Goal: Task Accomplishment & Management: Manage account settings

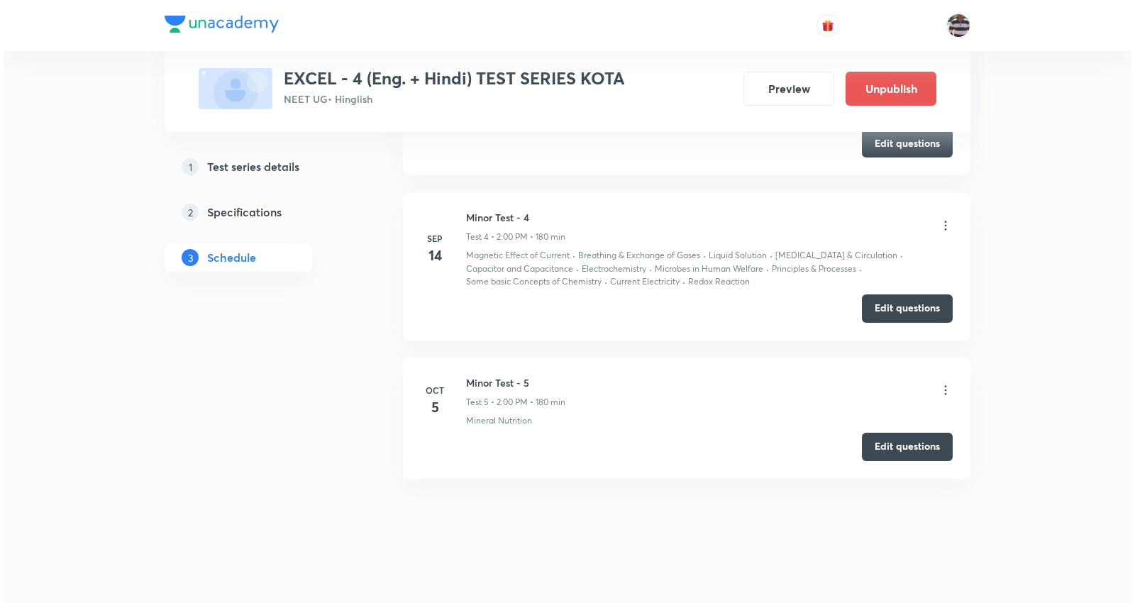
scroll to position [1474, 0]
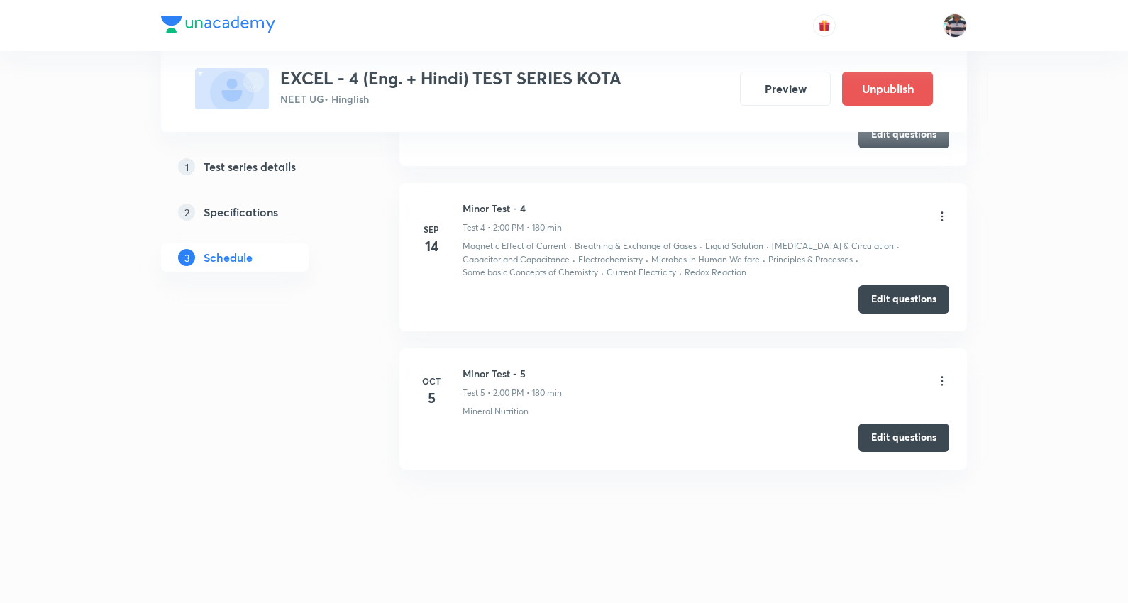
click at [942, 376] on icon at bounding box center [942, 381] width 14 height 14
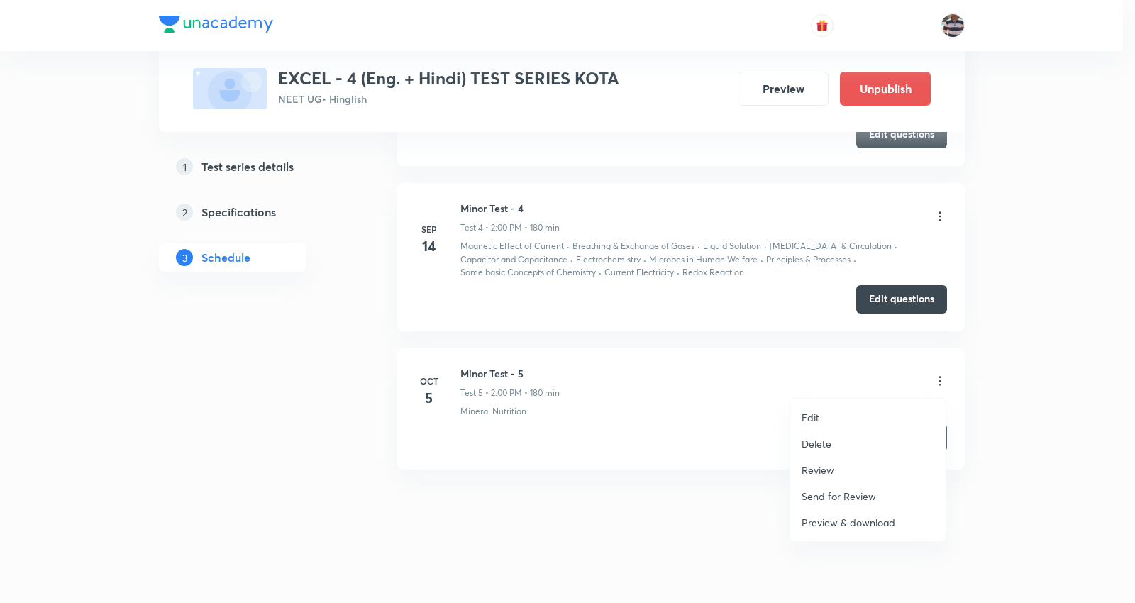
click at [831, 419] on li "Edit" at bounding box center [867, 417] width 155 height 26
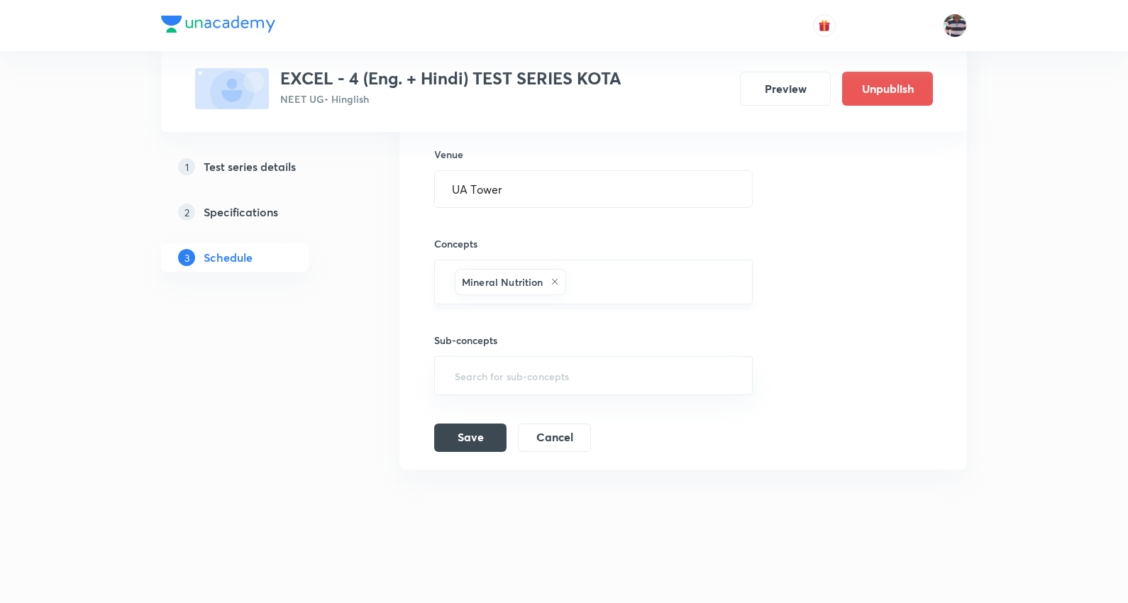
click at [555, 279] on icon at bounding box center [555, 281] width 9 height 9
click at [555, 280] on input "text" at bounding box center [593, 285] width 283 height 26
type input "current"
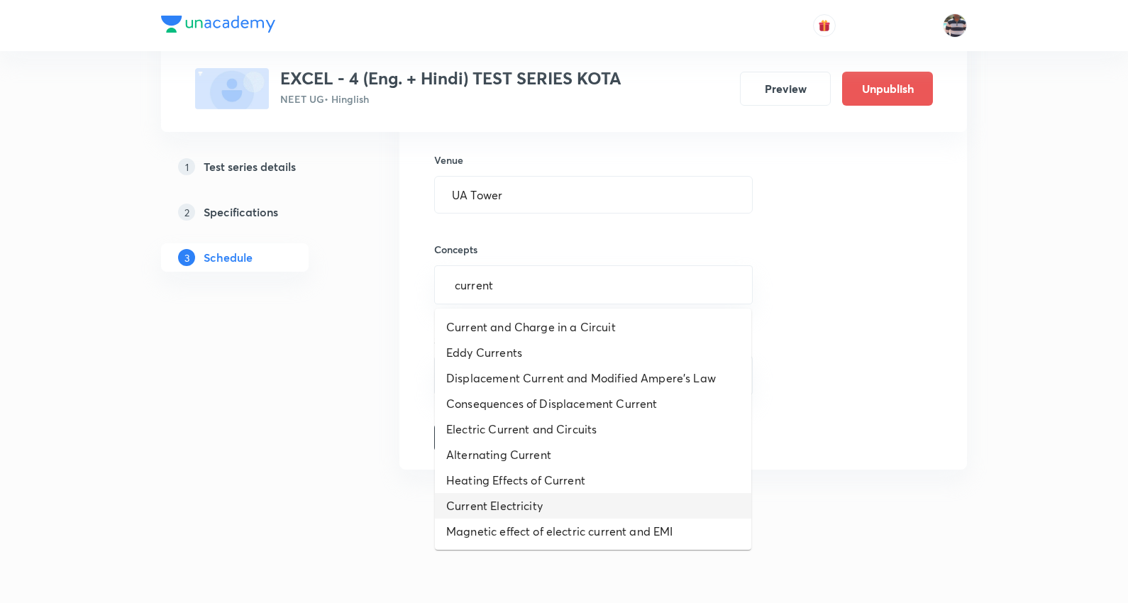
click at [534, 507] on li "Current Electricity" at bounding box center [593, 506] width 316 height 26
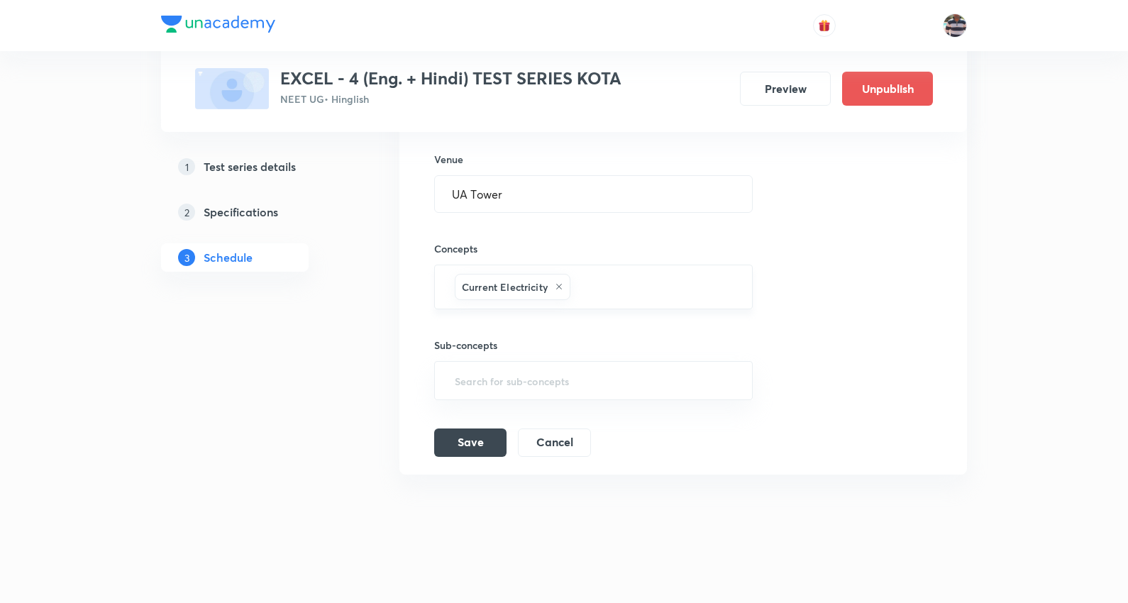
click at [612, 282] on input "text" at bounding box center [654, 287] width 162 height 26
type input "capacit"
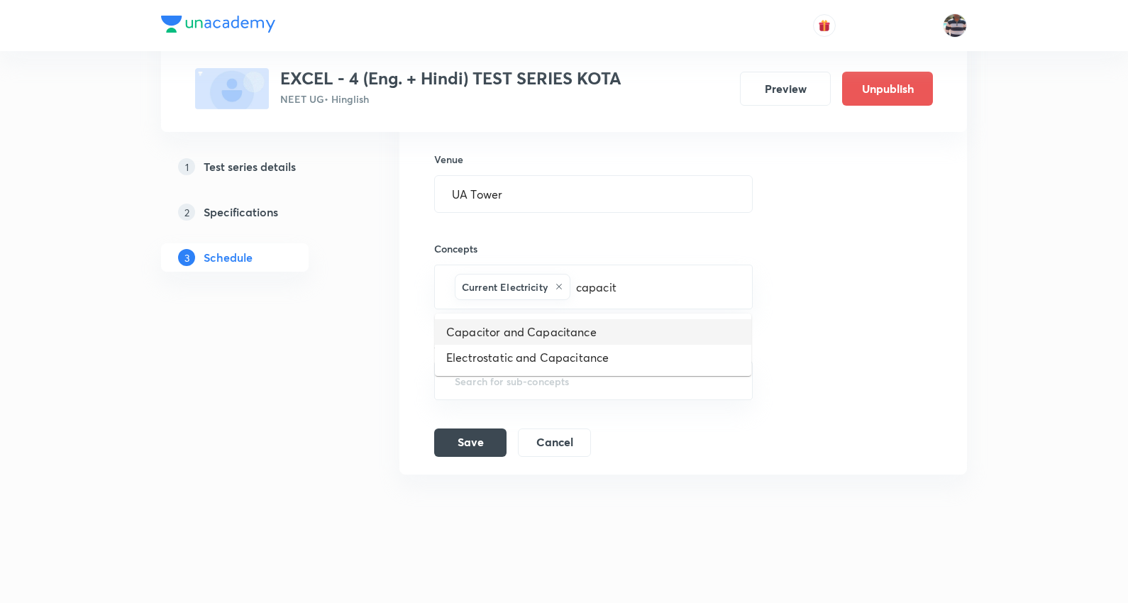
click at [589, 331] on li "Capacitor and Capacitance" at bounding box center [593, 332] width 316 height 26
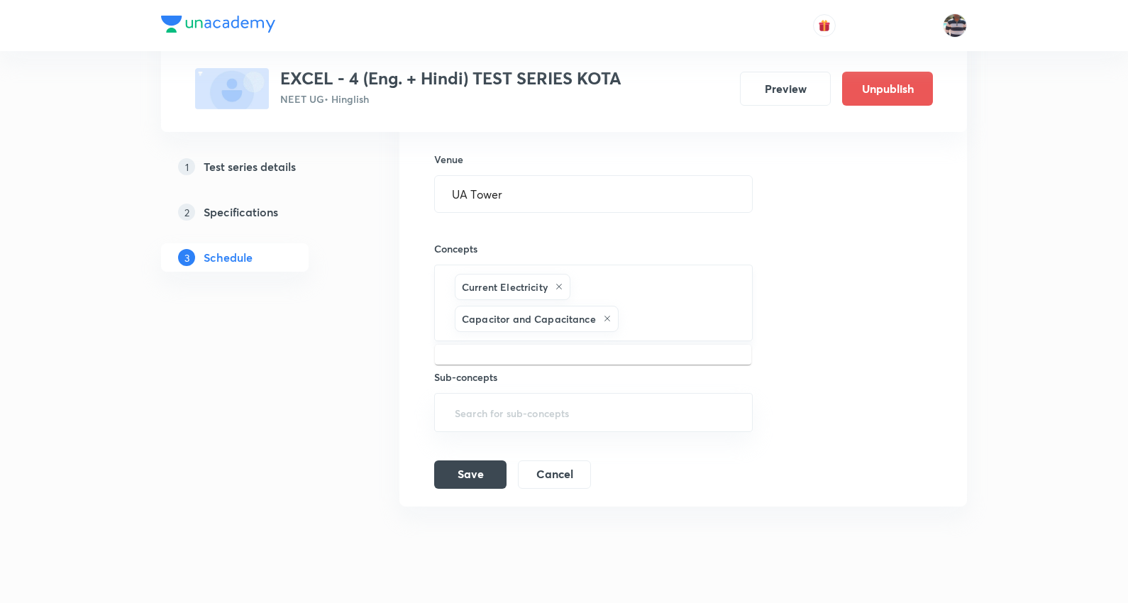
drag, startPoint x: 673, startPoint y: 321, endPoint x: 680, endPoint y: 312, distance: 11.6
click at [676, 316] on input "text" at bounding box center [679, 319] width 114 height 26
type input "g"
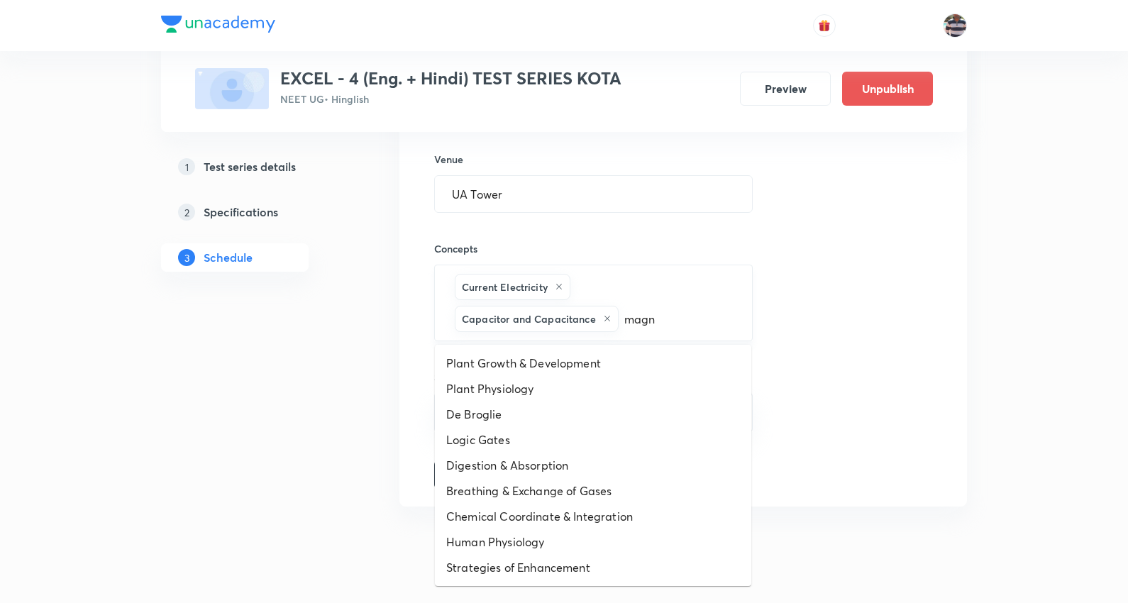
type input "magne"
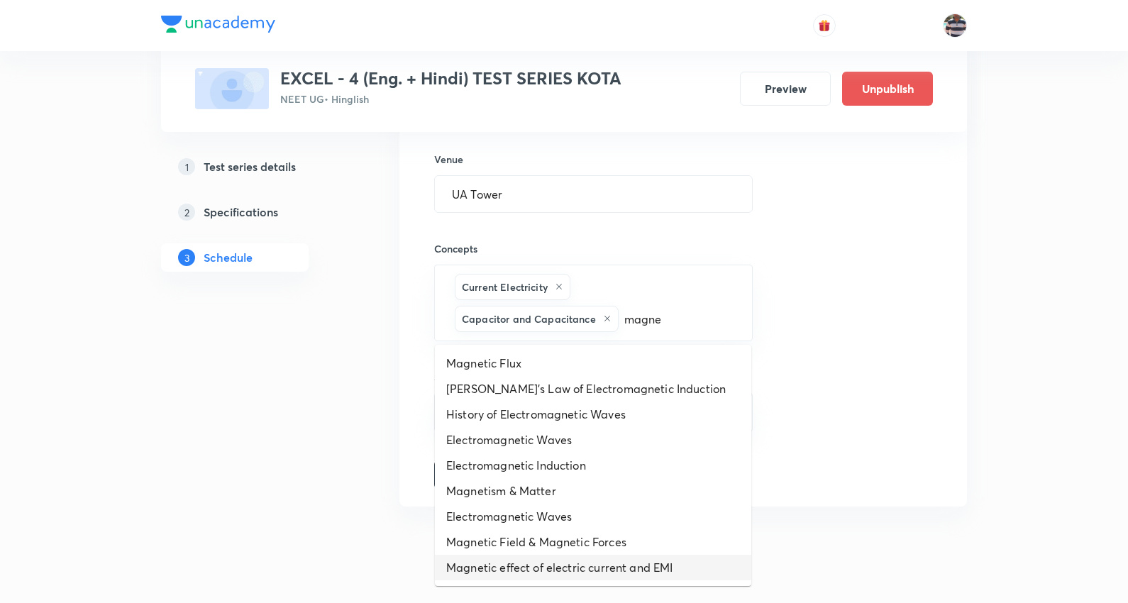
scroll to position [79, 0]
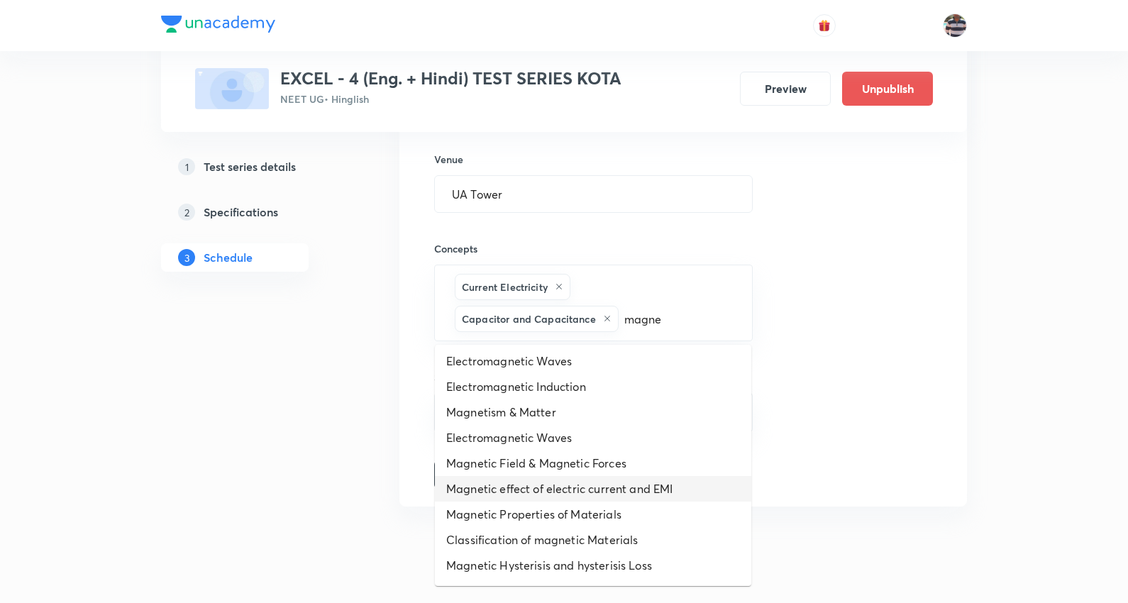
click at [601, 490] on li "Magnetic effect of electric current and EMI" at bounding box center [593, 489] width 316 height 26
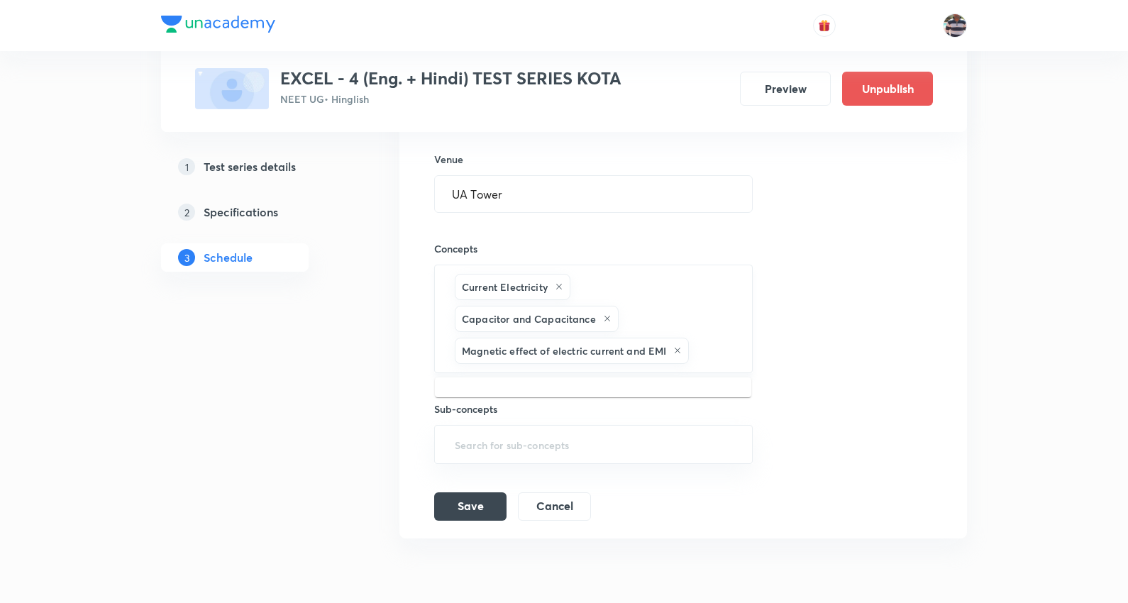
click at [707, 351] on input "text" at bounding box center [713, 351] width 43 height 26
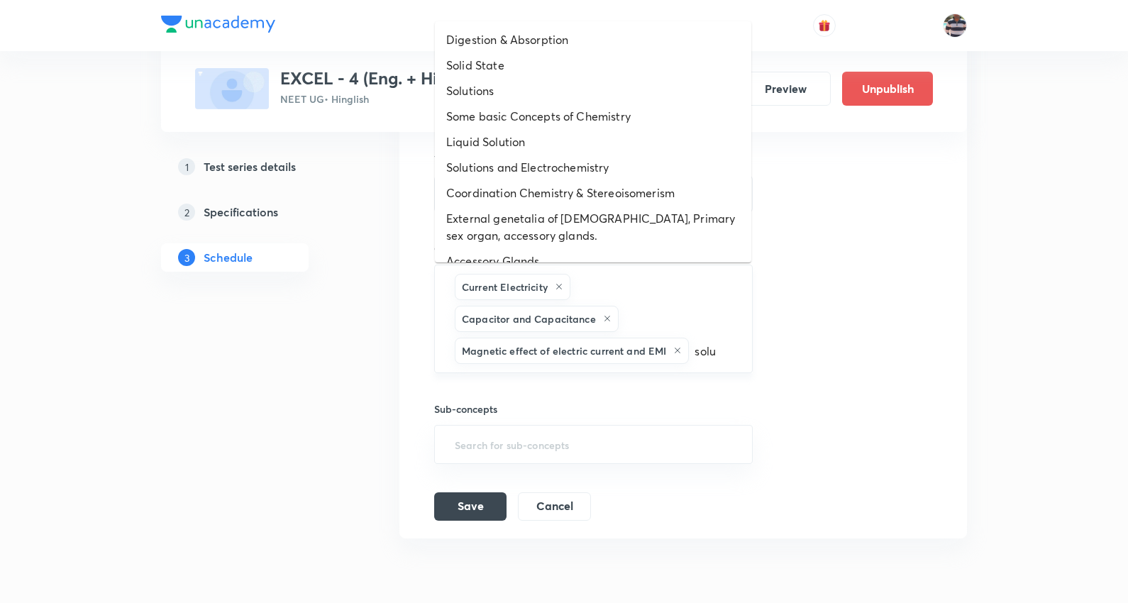
type input "solut"
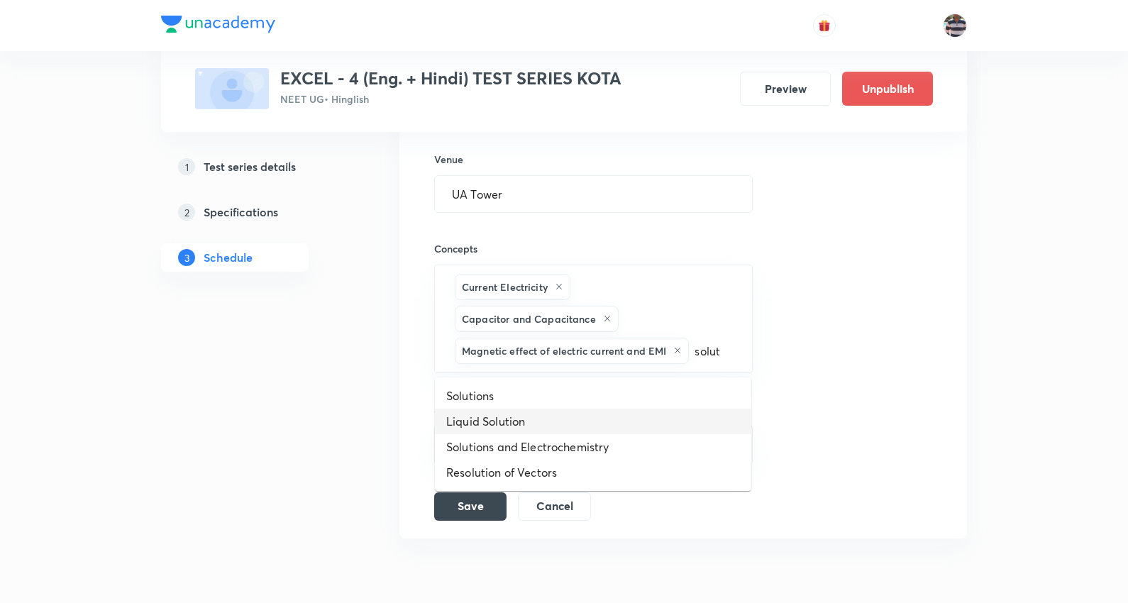
click at [532, 412] on li "Liquid Solution" at bounding box center [593, 422] width 316 height 26
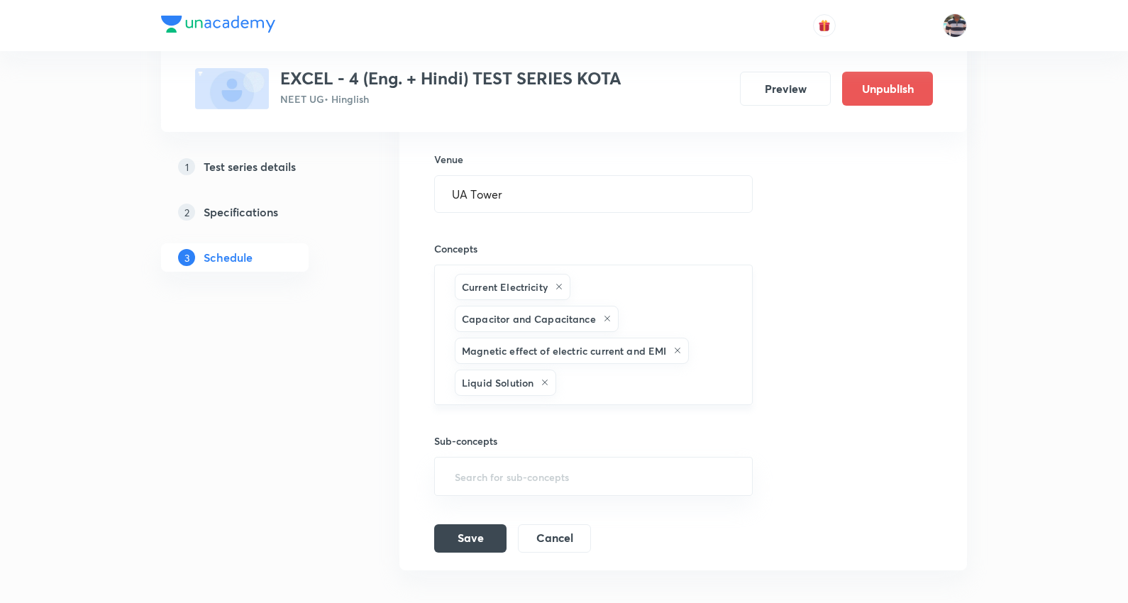
click at [608, 377] on input "text" at bounding box center [646, 383] width 175 height 26
type input "redox"
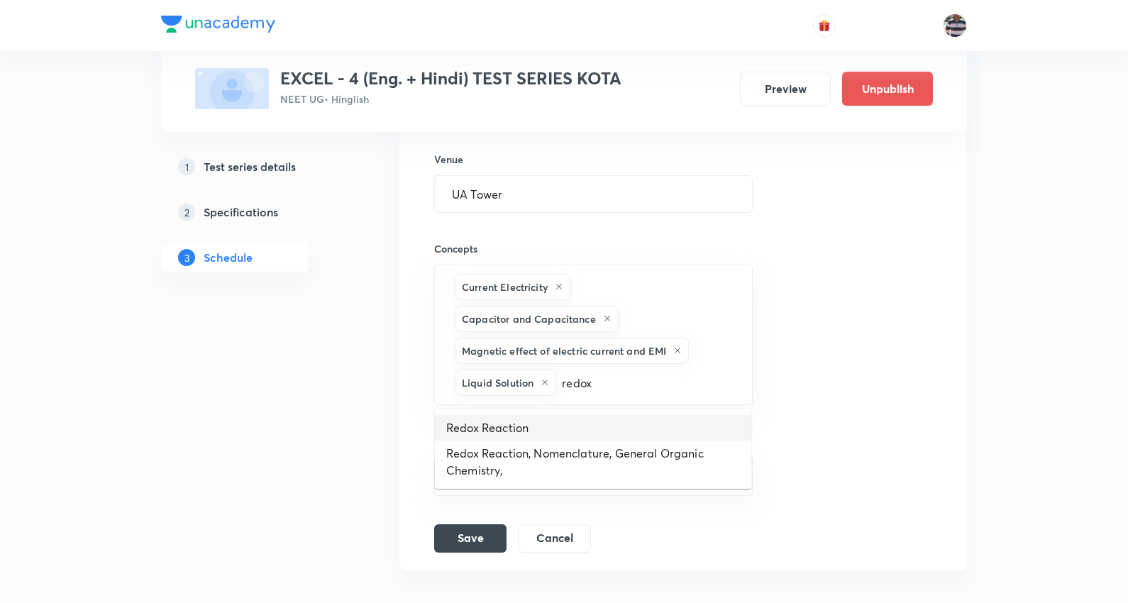
click at [525, 423] on li "Redox Reaction" at bounding box center [593, 428] width 316 height 26
click at [700, 381] on input "text" at bounding box center [701, 383] width 66 height 26
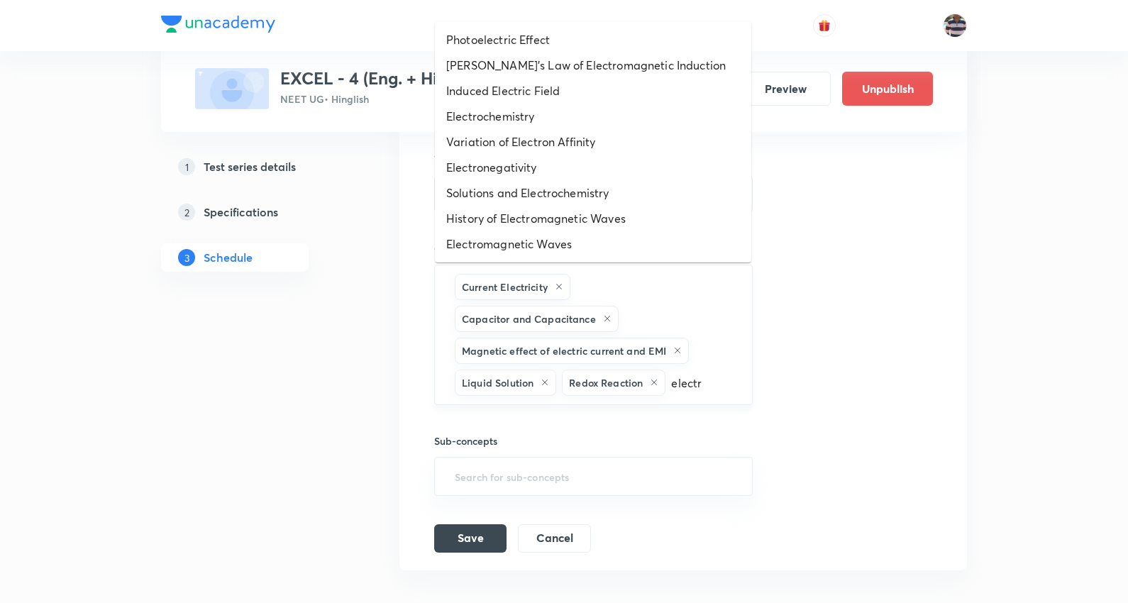
type input "electro"
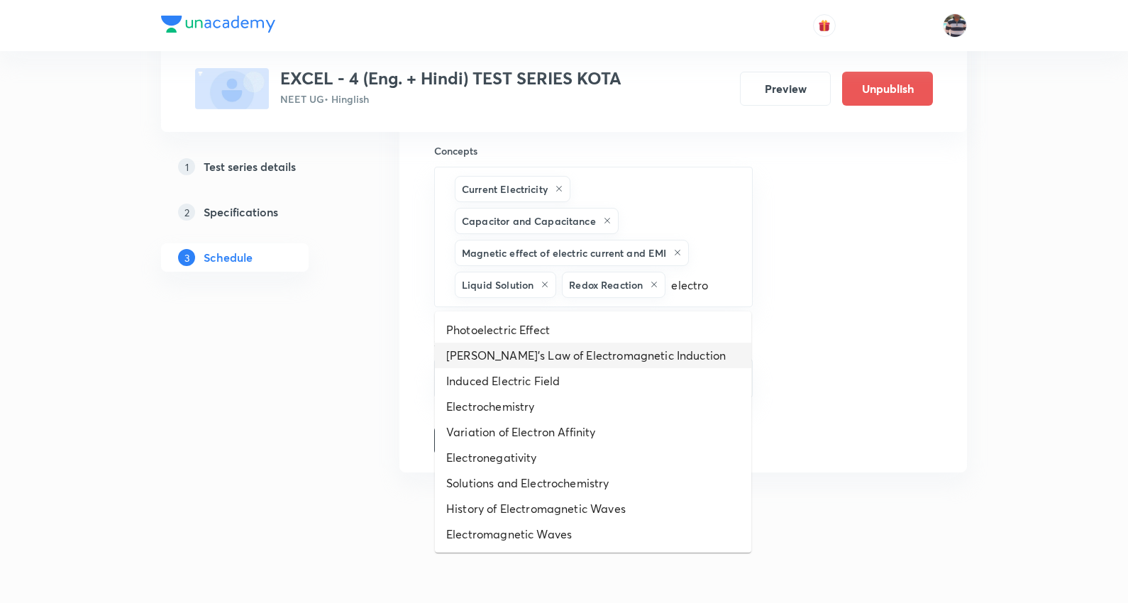
scroll to position [1428, 0]
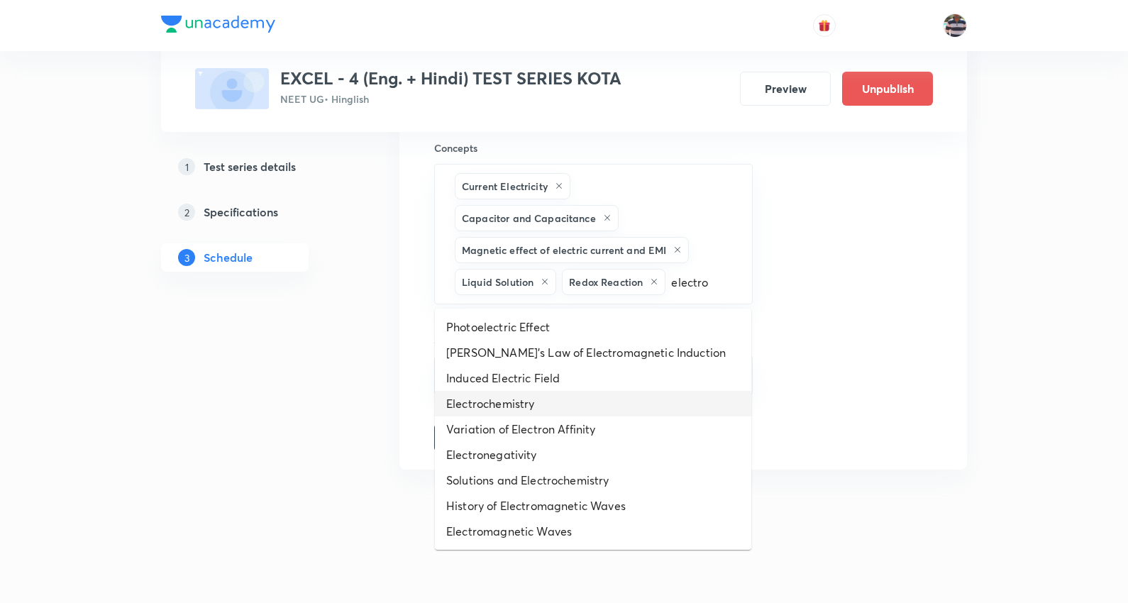
click at [529, 398] on li "Electrochemistry" at bounding box center [593, 404] width 316 height 26
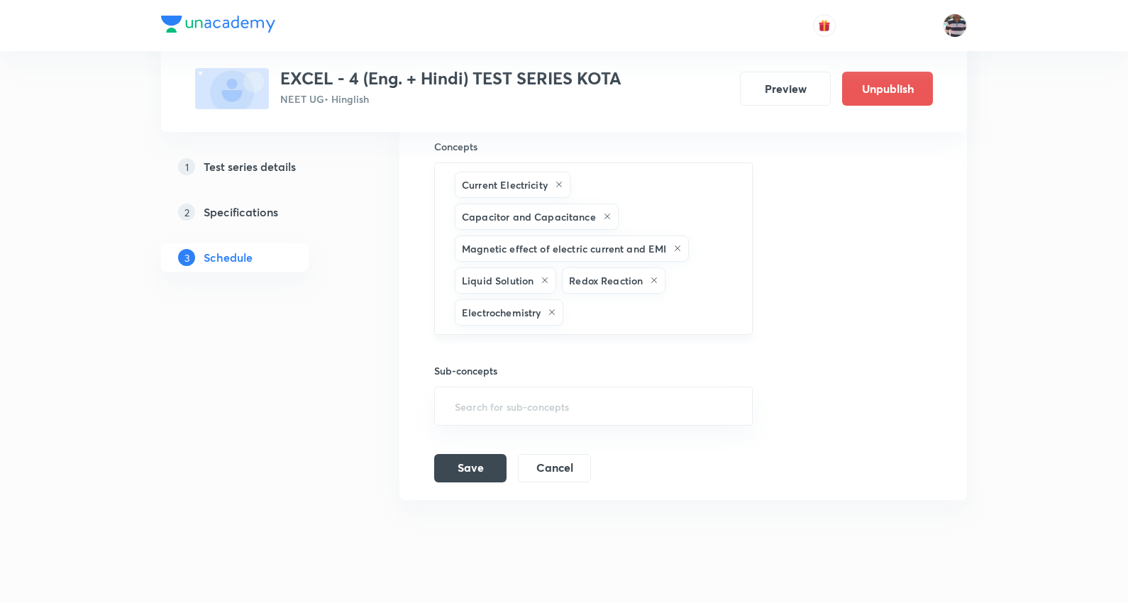
click at [612, 324] on input "text" at bounding box center [650, 312] width 168 height 26
type input "some basi"
click at [575, 359] on li "Some basic Concepts of Chemistry" at bounding box center [593, 359] width 316 height 26
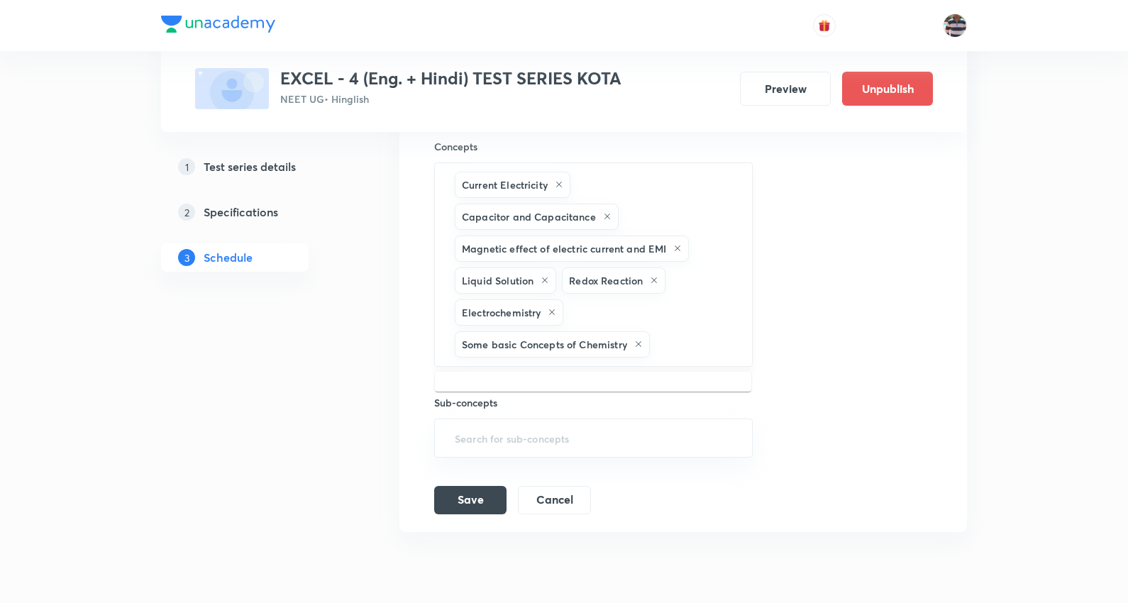
click at [680, 351] on input "text" at bounding box center [694, 344] width 82 height 26
type input "human"
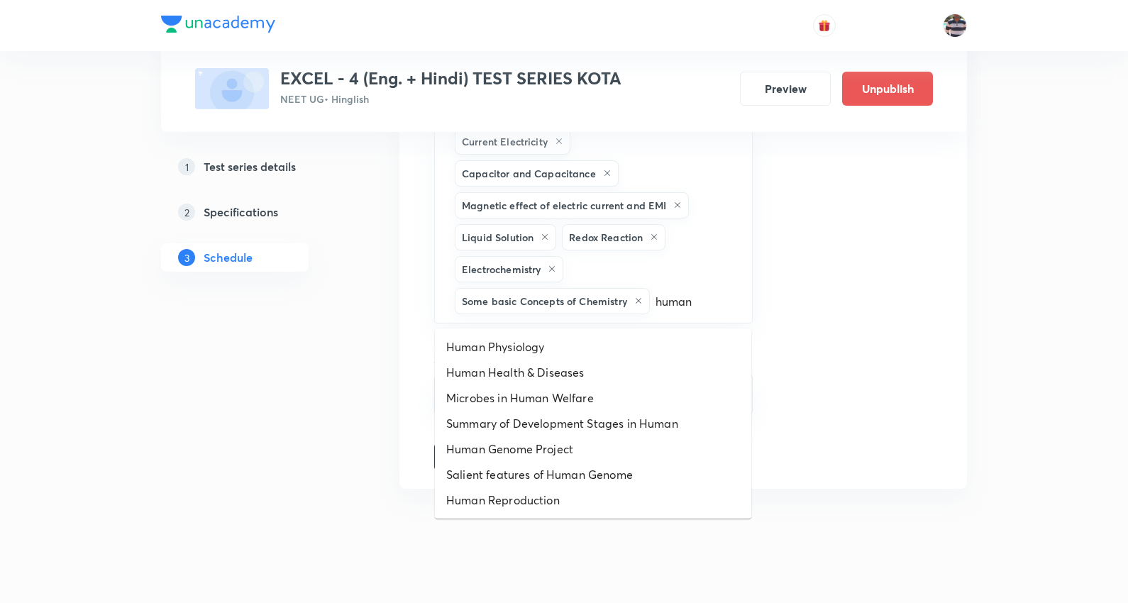
scroll to position [1492, 0]
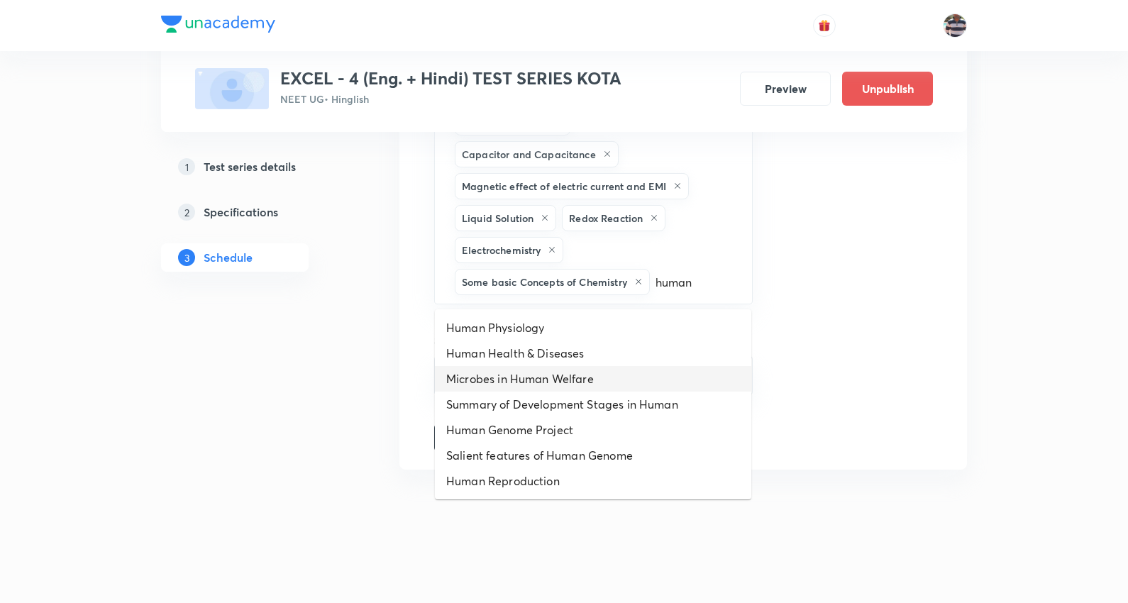
click at [548, 378] on li "Microbes in Human Welfare" at bounding box center [593, 379] width 316 height 26
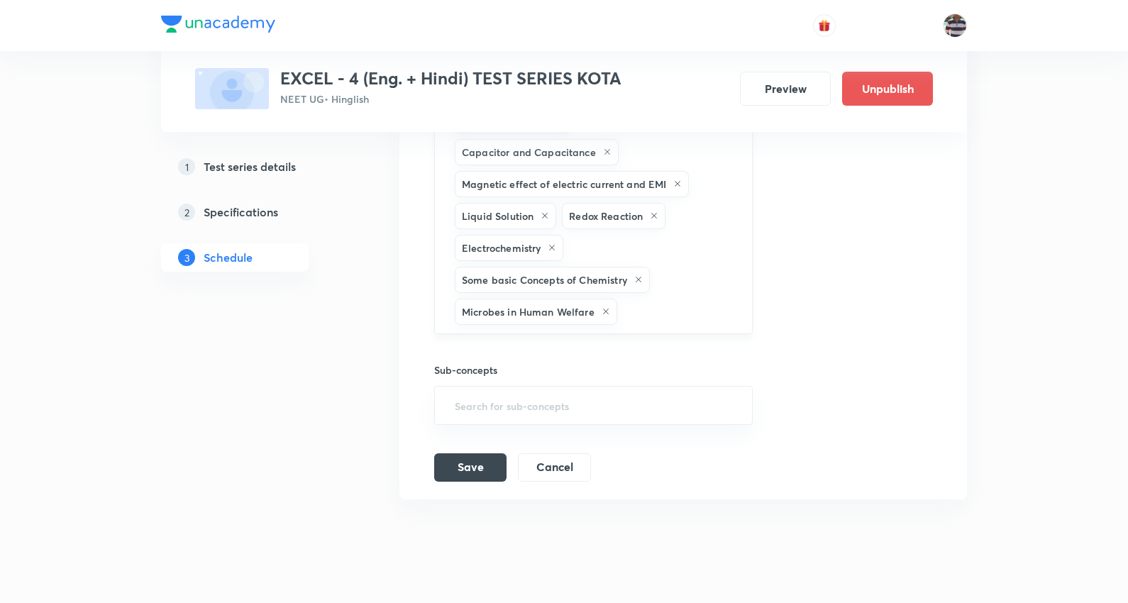
click at [646, 306] on input "text" at bounding box center [677, 312] width 115 height 26
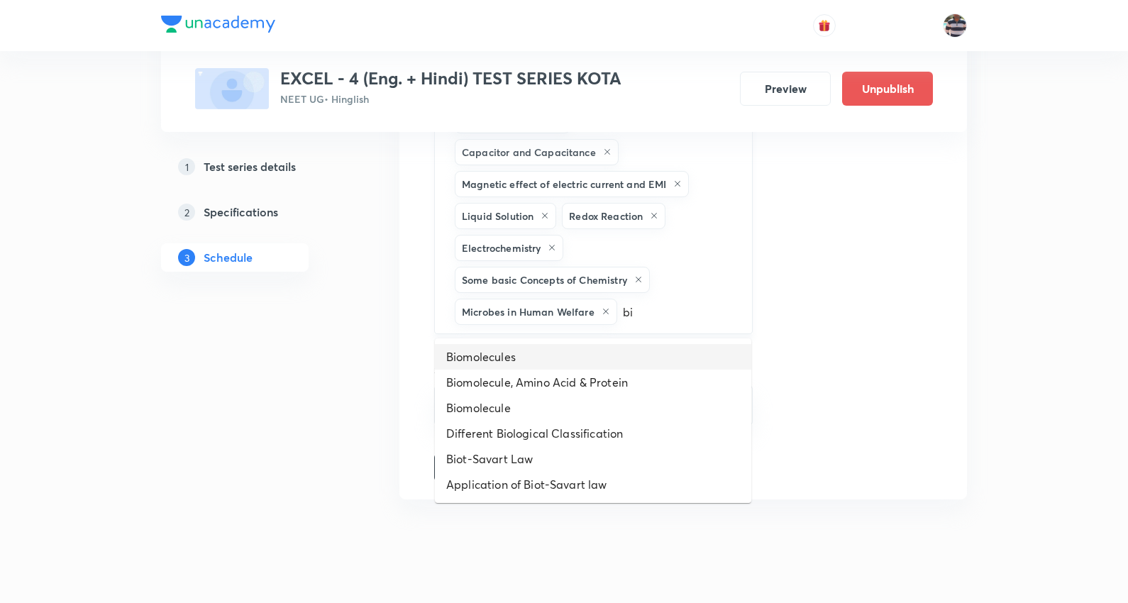
type input "b"
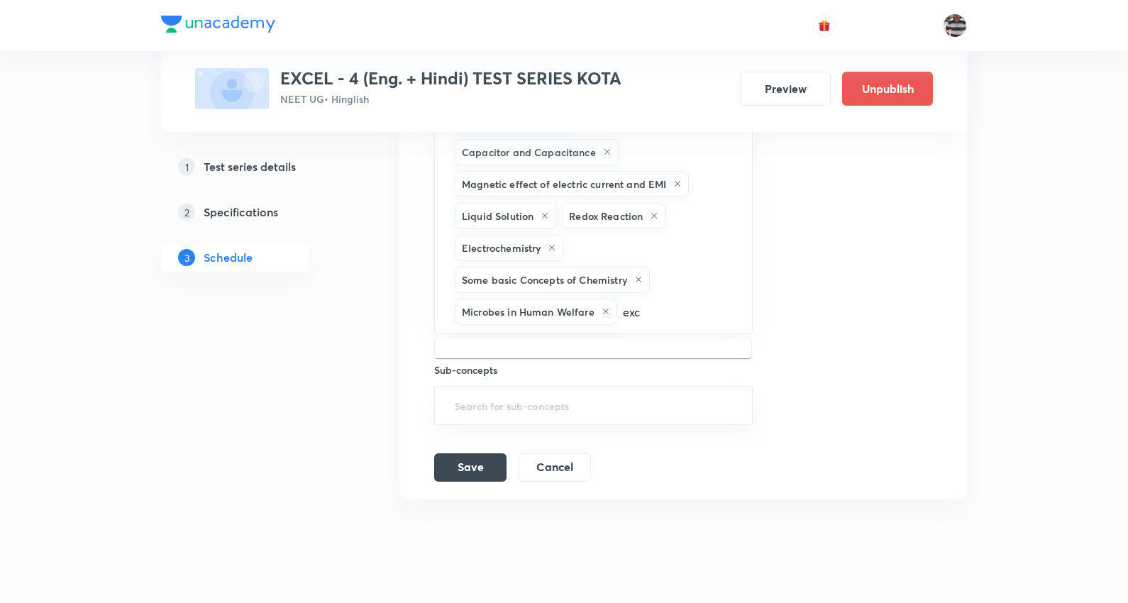
type input "excr"
click at [499, 363] on li "Excretion" at bounding box center [593, 357] width 316 height 26
click at [727, 304] on input "text" at bounding box center [716, 312] width 35 height 26
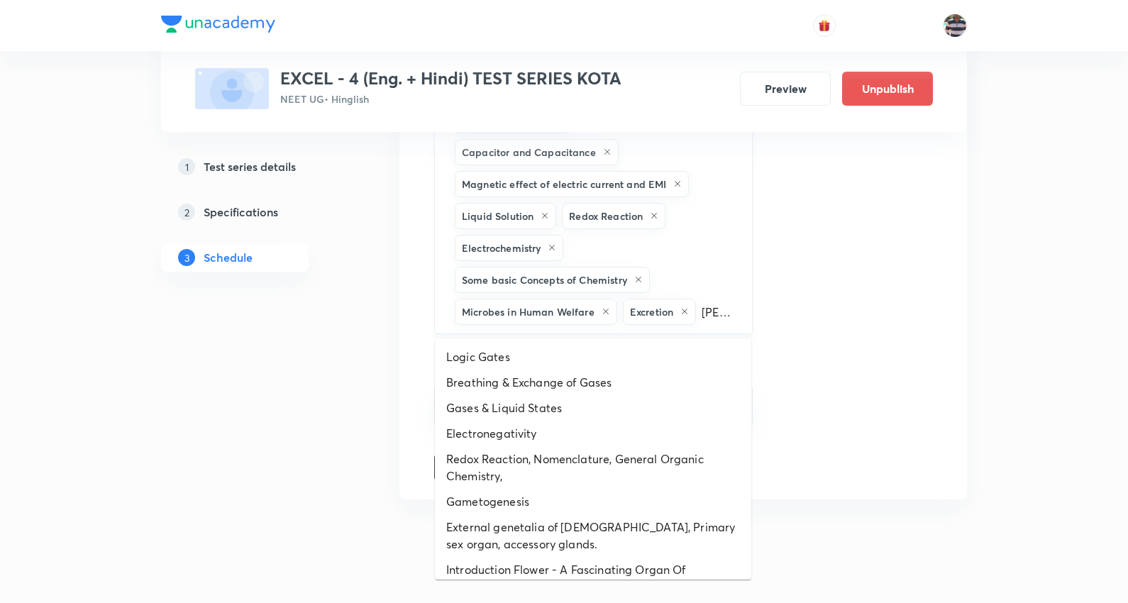
type input "gases"
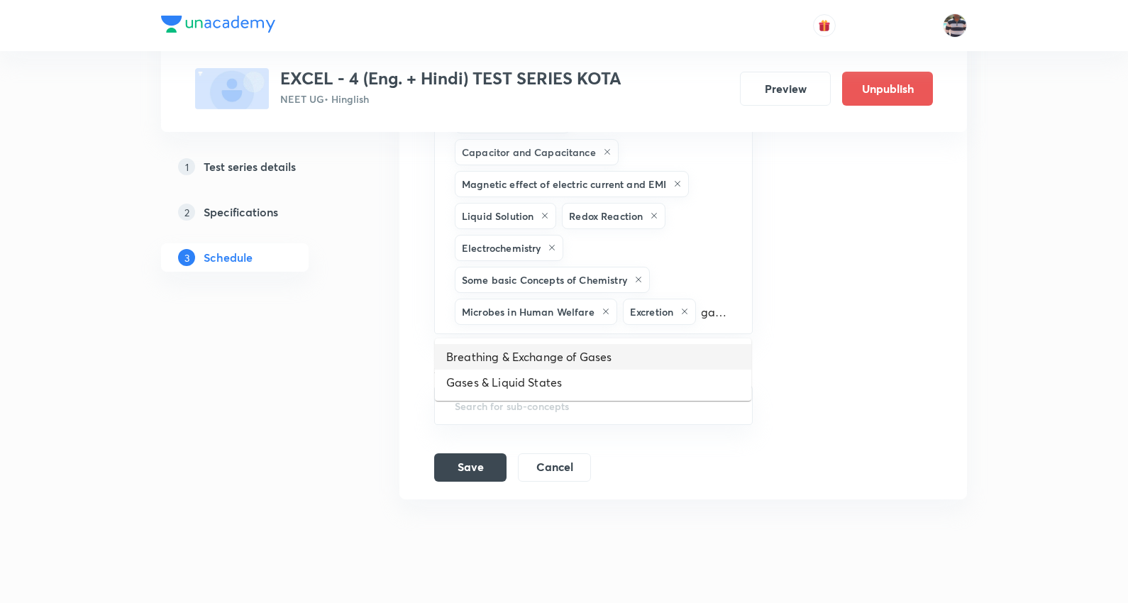
click at [556, 356] on li "Breathing & Exchange of Gases" at bounding box center [593, 357] width 316 height 26
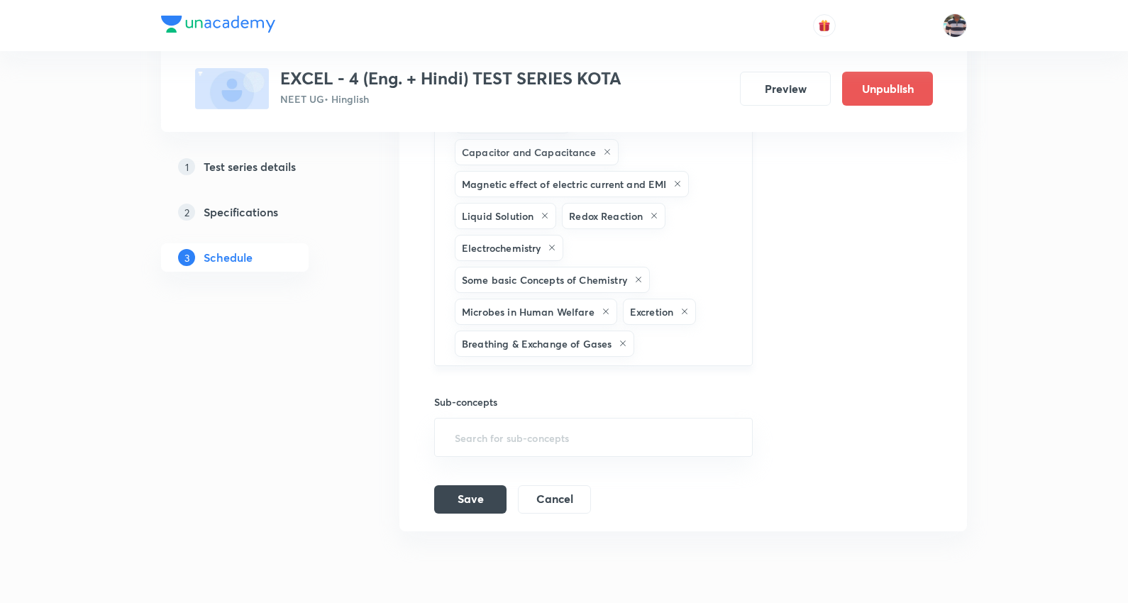
click at [699, 349] on input "text" at bounding box center [685, 344] width 97 height 26
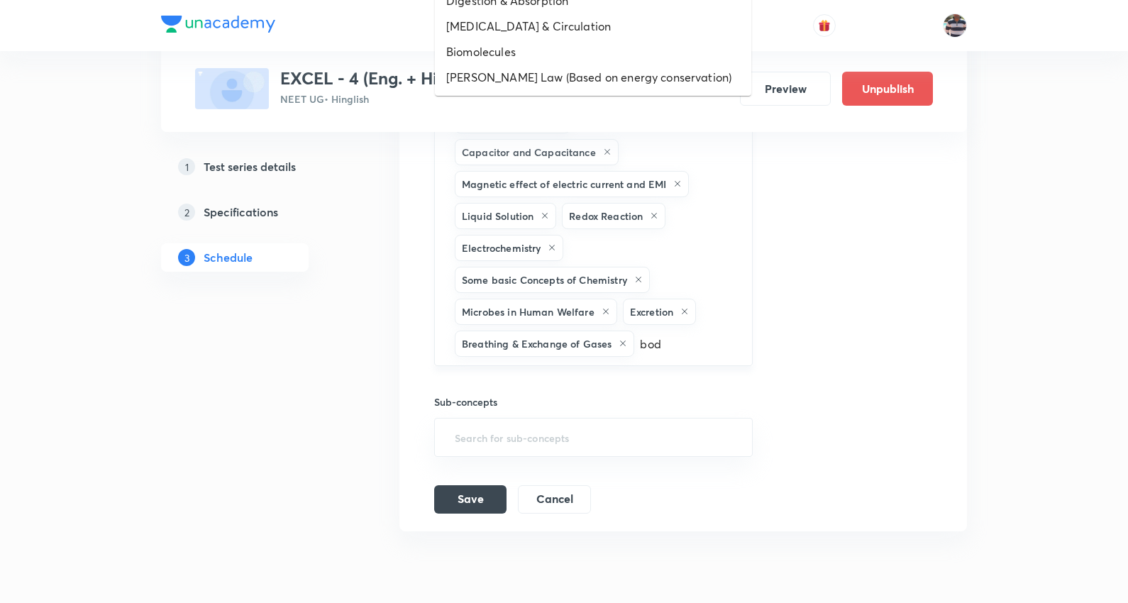
type input "body"
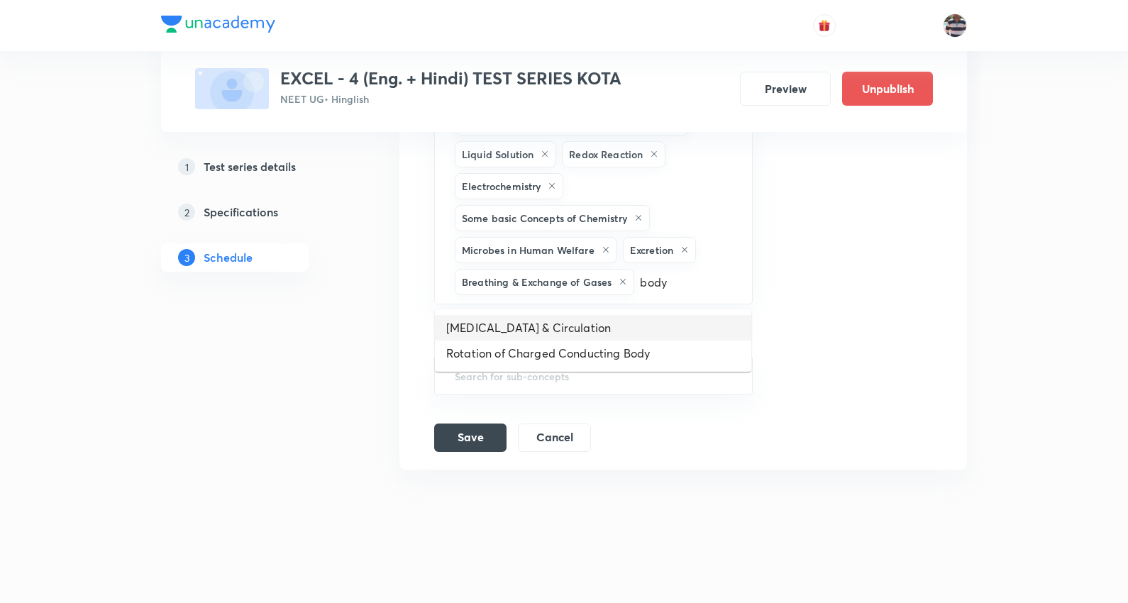
scroll to position [1556, 0]
click at [575, 323] on li "[MEDICAL_DATA] & Circulation" at bounding box center [593, 328] width 316 height 26
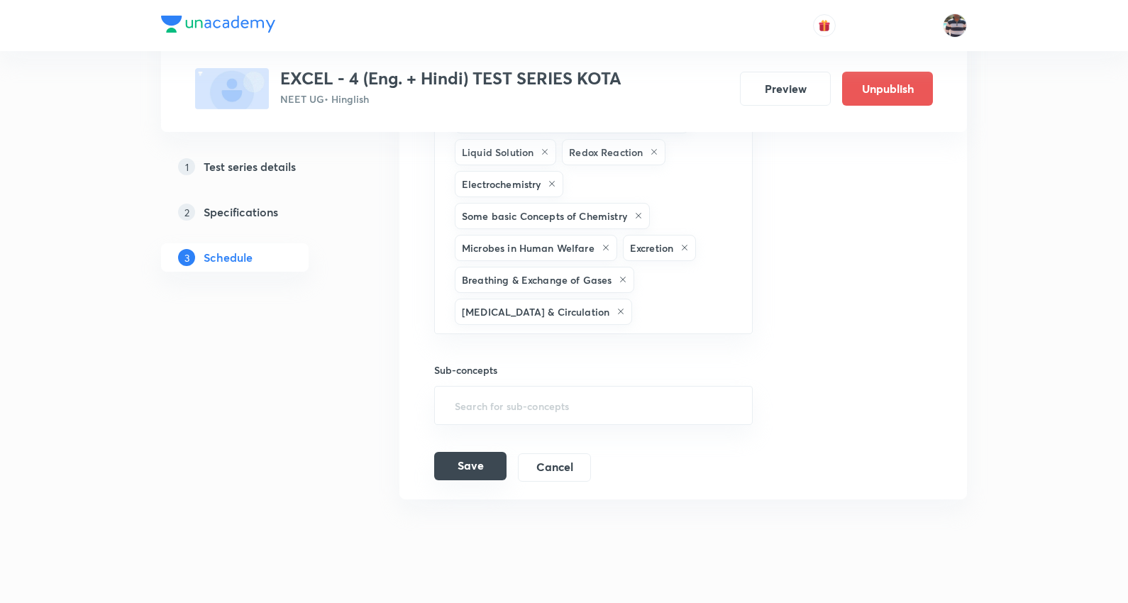
click at [500, 462] on button "Save" at bounding box center [470, 466] width 72 height 28
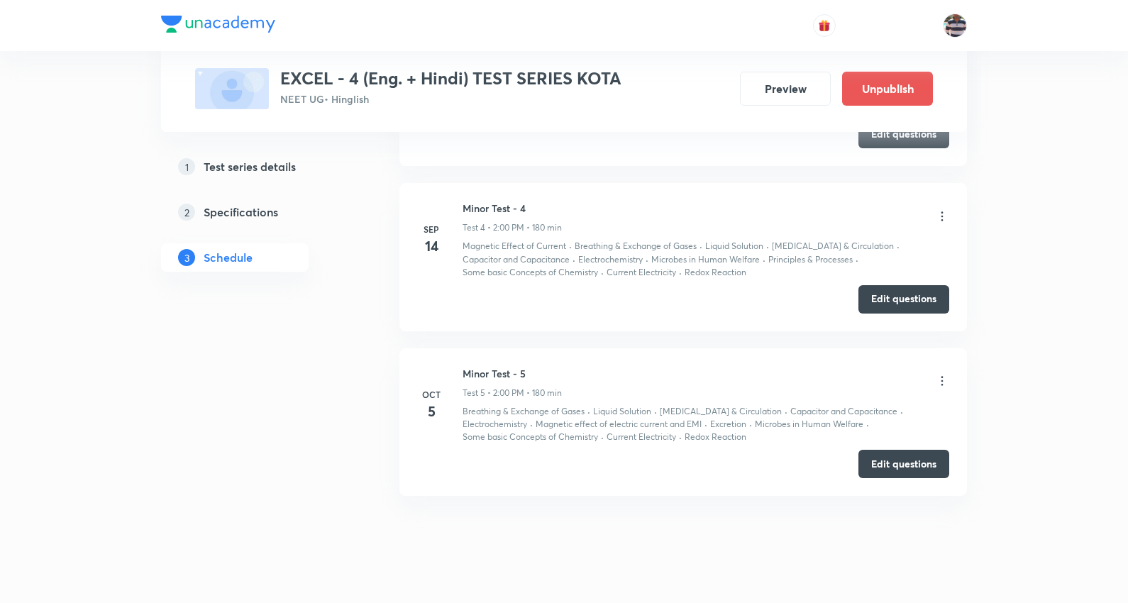
scroll to position [668, 0]
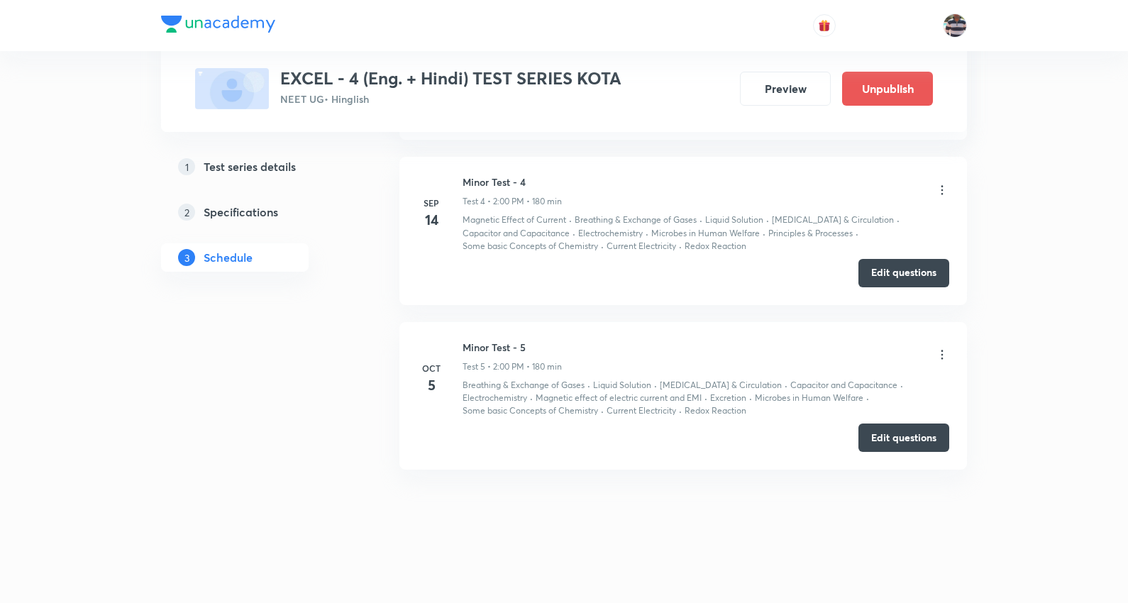
click at [250, 216] on h5 "Specifications" at bounding box center [241, 212] width 75 height 17
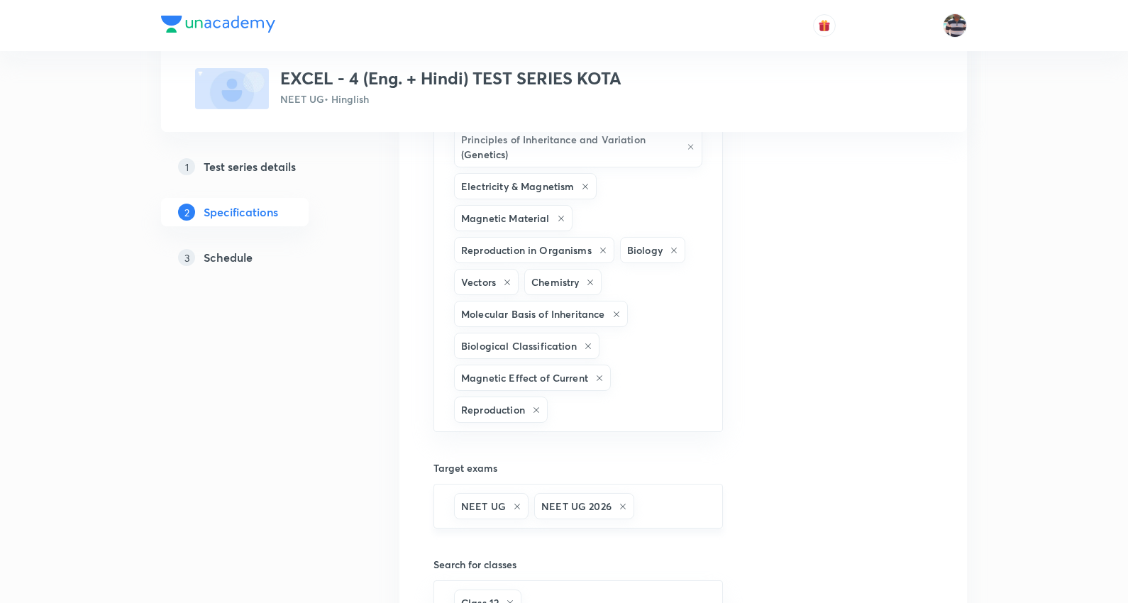
scroll to position [710, 0]
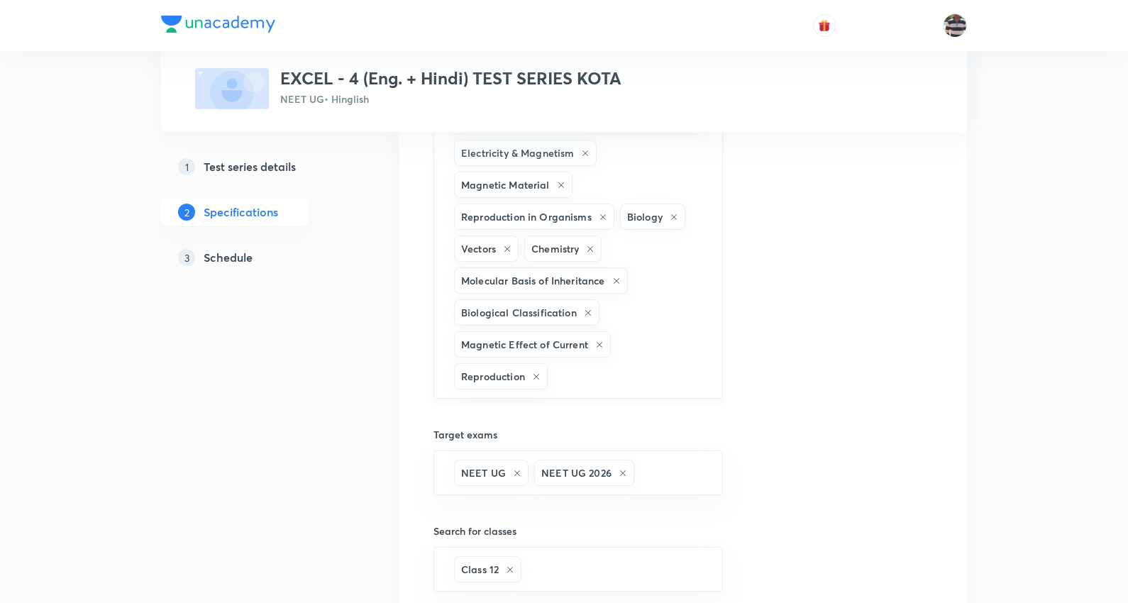
click at [625, 398] on div "Plant Physiology Modern Physics Basics & Laboratory Human Physiology Biology & …" at bounding box center [578, 2] width 289 height 794
click at [629, 380] on input "text" at bounding box center [628, 376] width 155 height 26
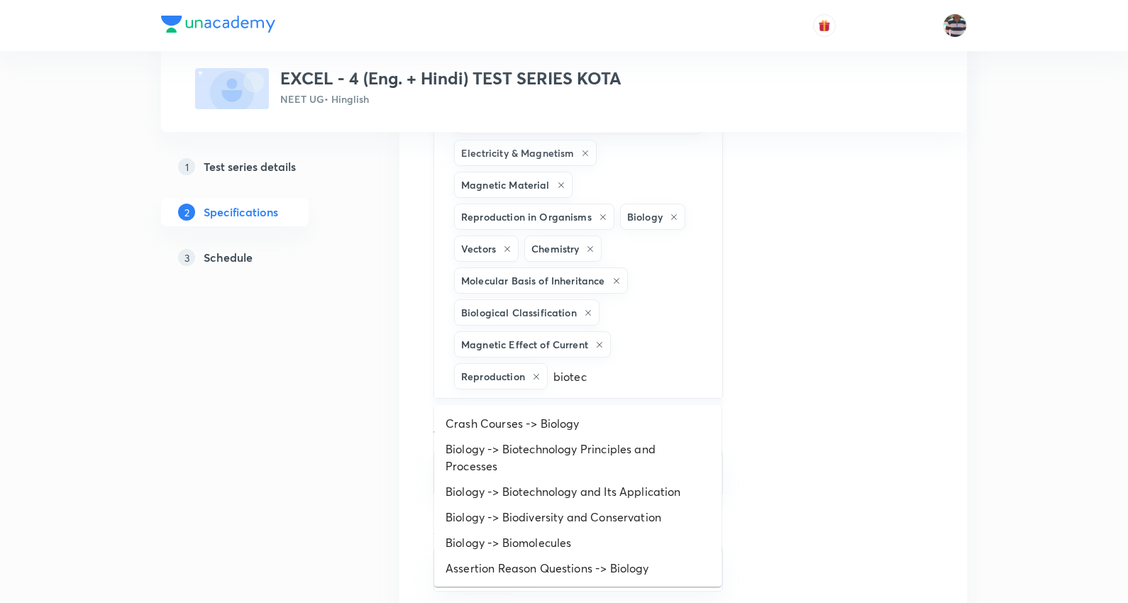
type input "biotech"
click at [596, 448] on li "Biology -> Biotechnology Principles and Processes" at bounding box center [577, 457] width 287 height 43
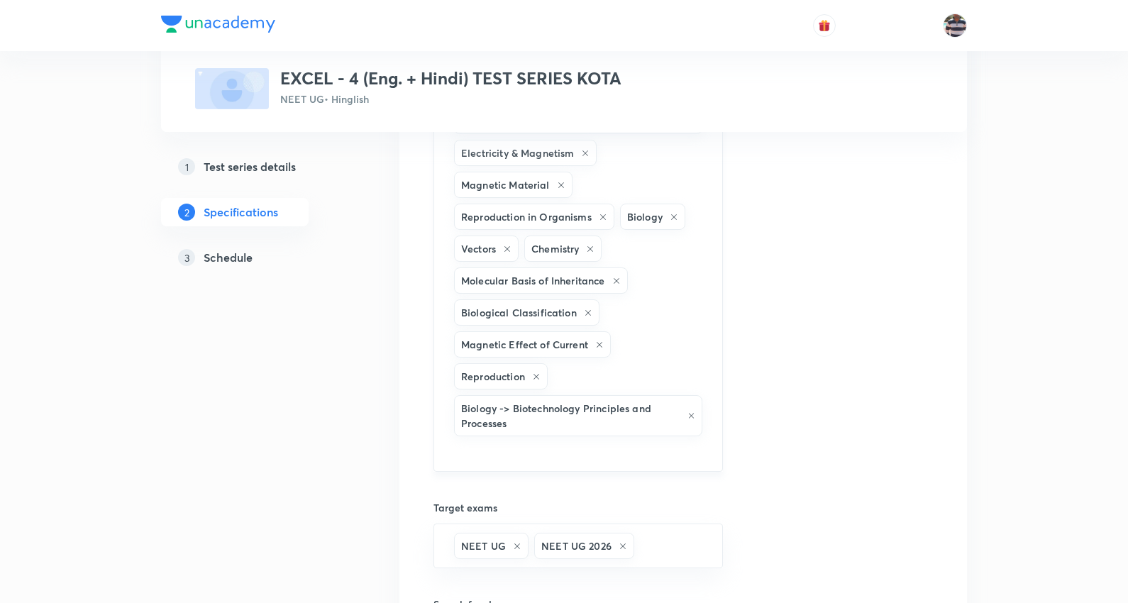
click at [557, 448] on input "text" at bounding box center [578, 452] width 254 height 26
click at [536, 458] on input "text" at bounding box center [578, 452] width 254 height 26
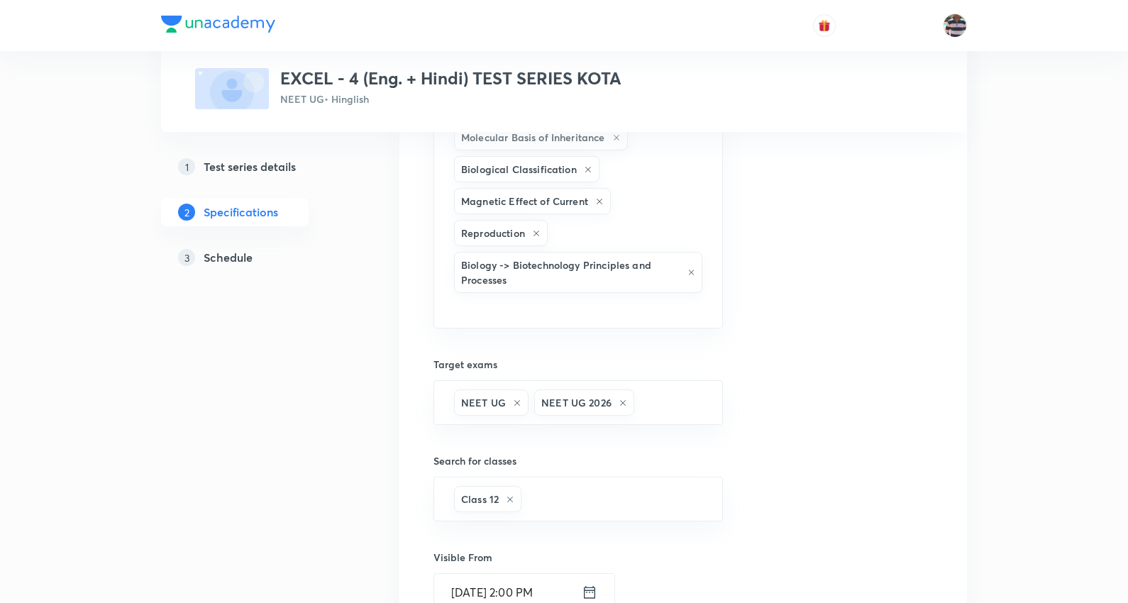
scroll to position [867, 0]
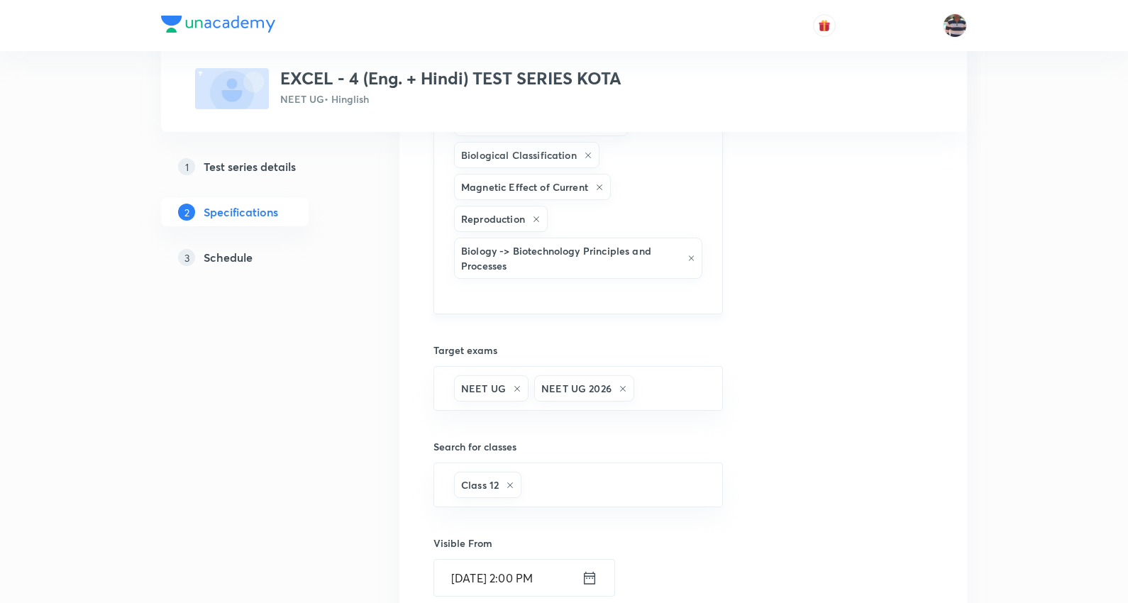
click at [534, 302] on input "text" at bounding box center [578, 295] width 254 height 26
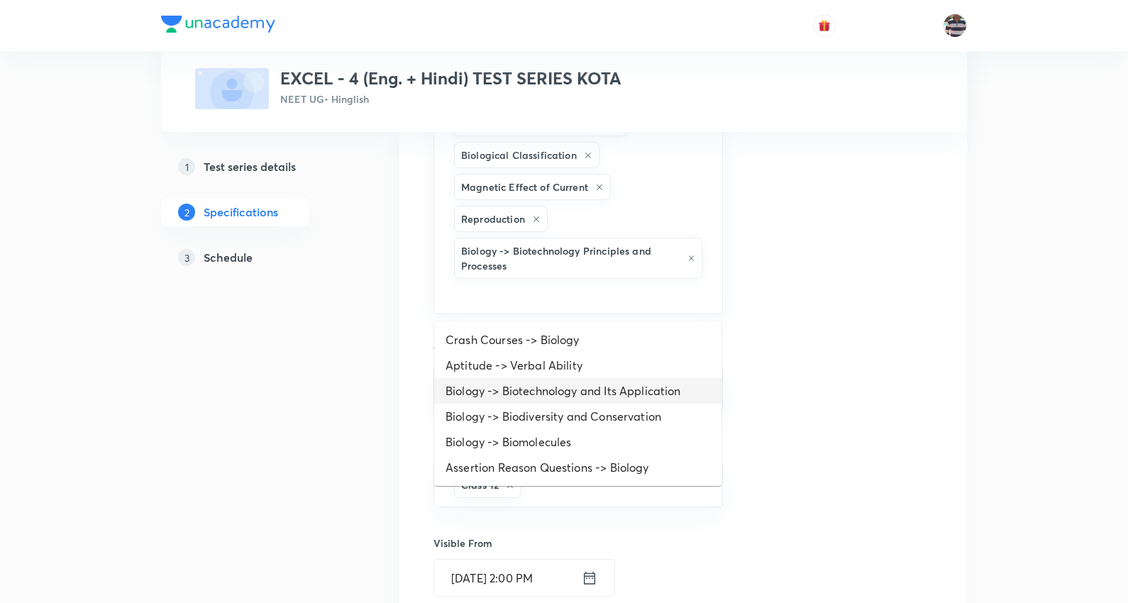
click at [610, 388] on li "Biology -> Biotechnology and Its Application" at bounding box center [577, 391] width 287 height 26
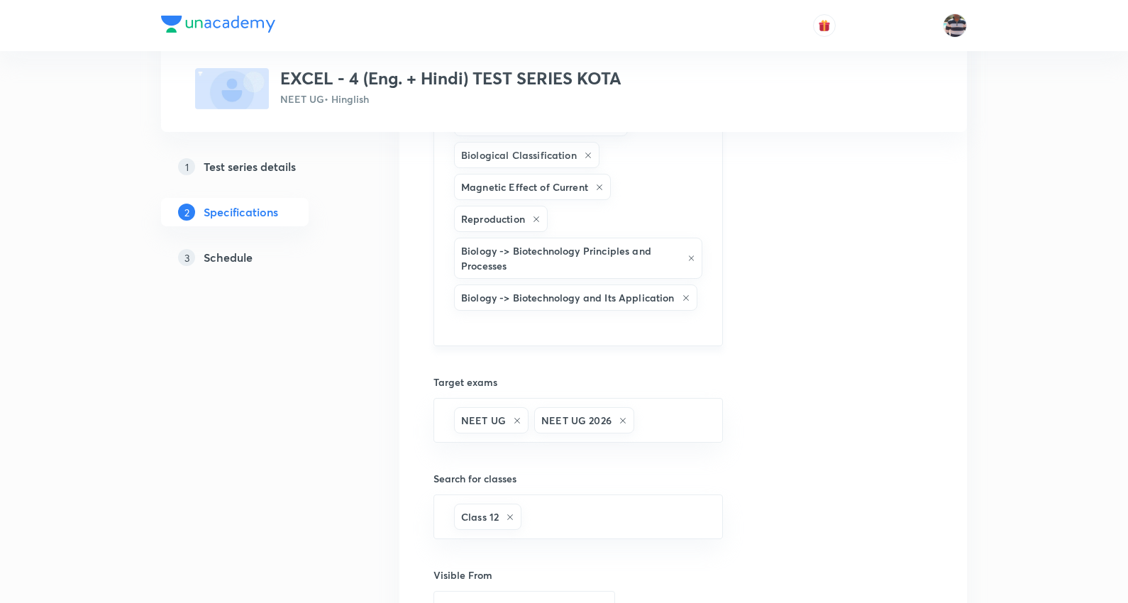
click at [664, 318] on input "text" at bounding box center [578, 327] width 254 height 26
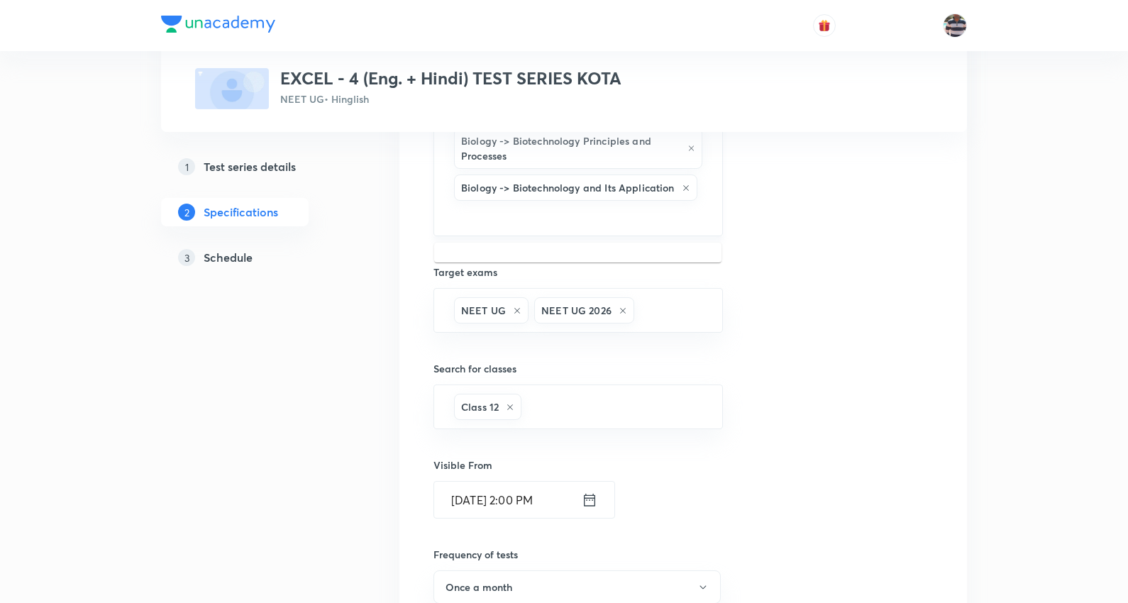
scroll to position [946, 0]
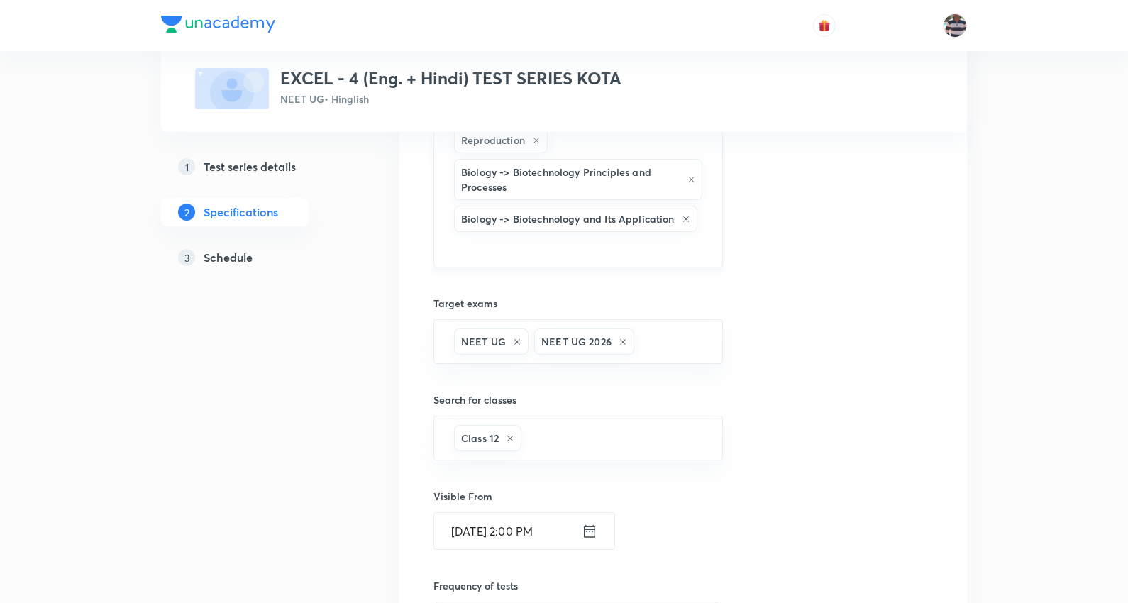
click at [514, 261] on input "text" at bounding box center [578, 248] width 254 height 26
click at [519, 258] on input "text" at bounding box center [578, 248] width 254 height 26
click at [536, 250] on input "text" at bounding box center [578, 248] width 254 height 26
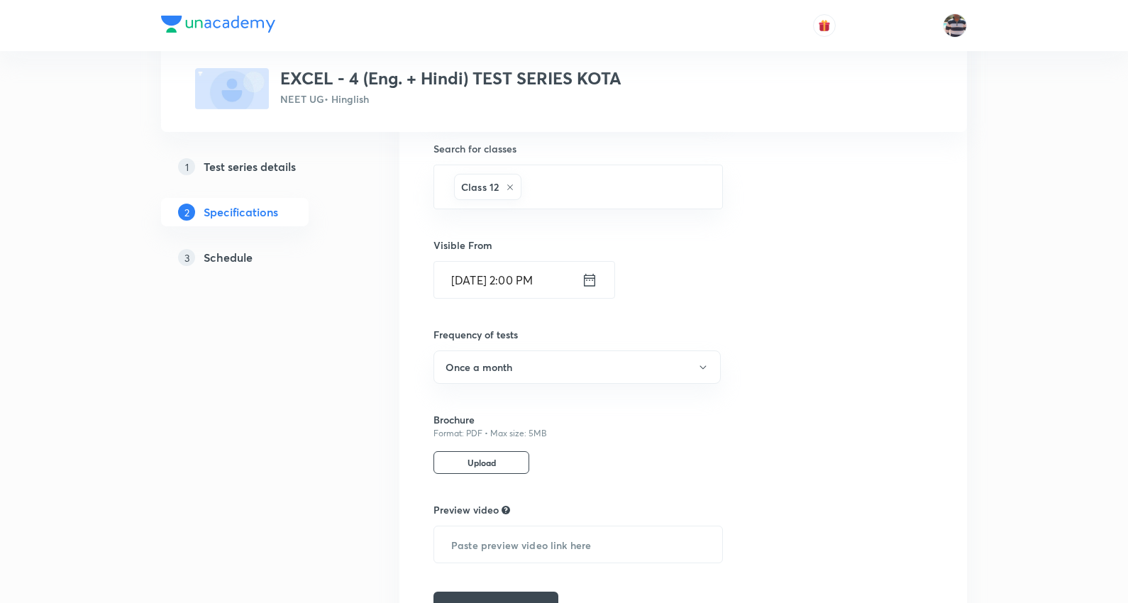
scroll to position [1261, 0]
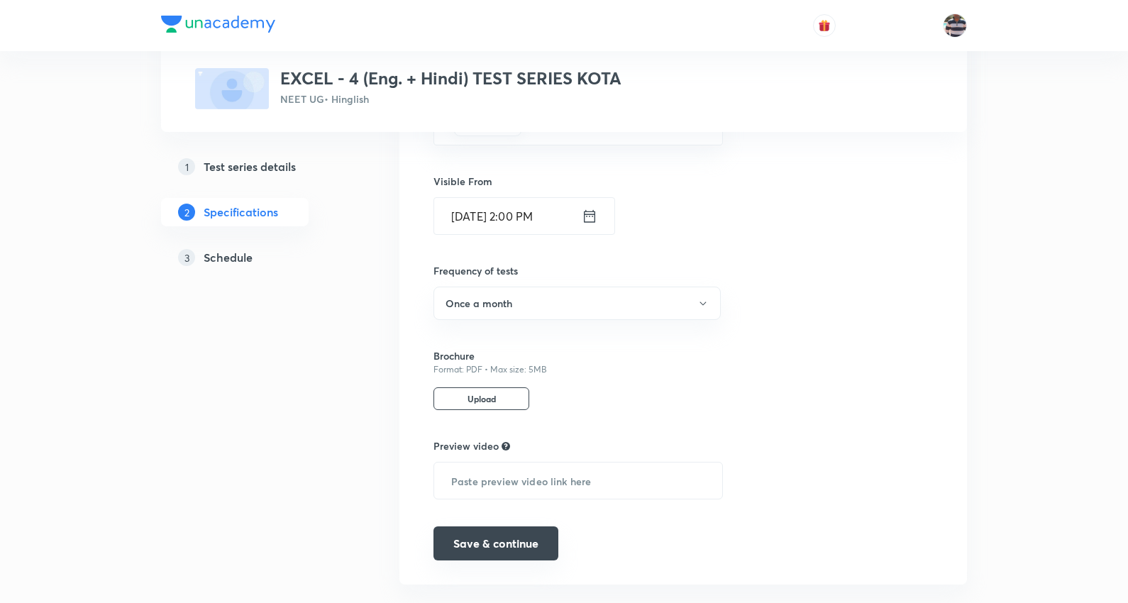
click at [519, 539] on button "Save & continue" at bounding box center [496, 543] width 125 height 34
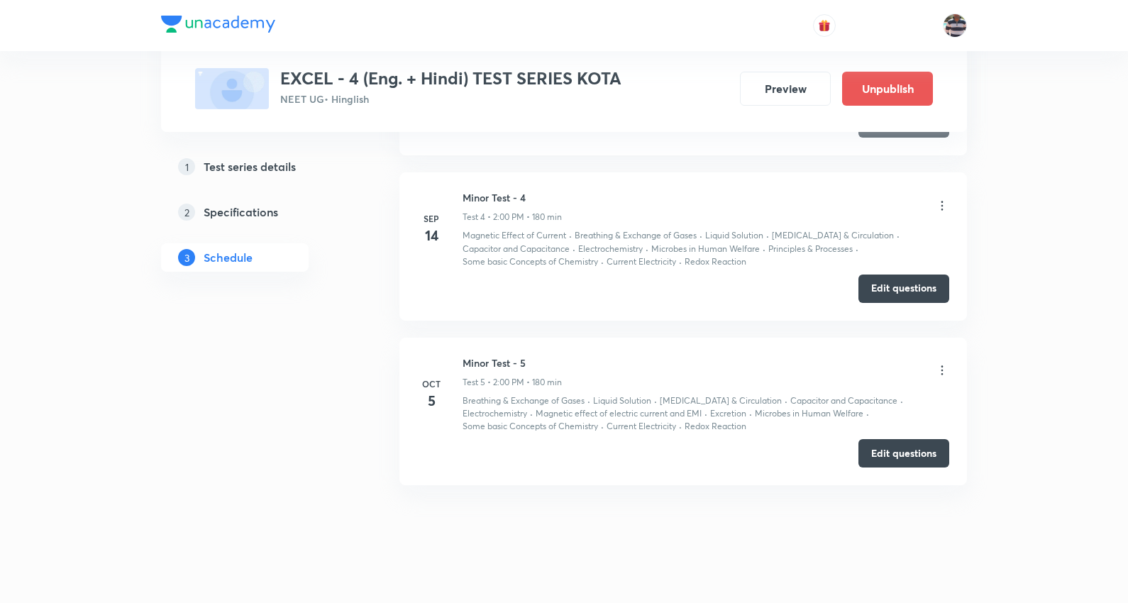
scroll to position [668, 0]
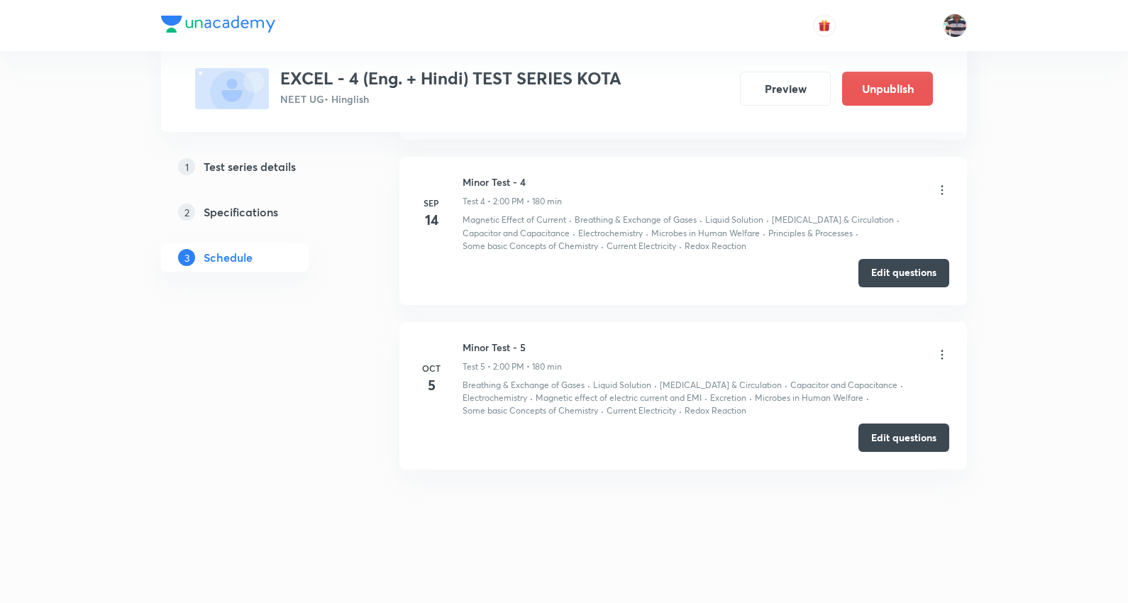
click at [942, 351] on icon at bounding box center [942, 355] width 14 height 14
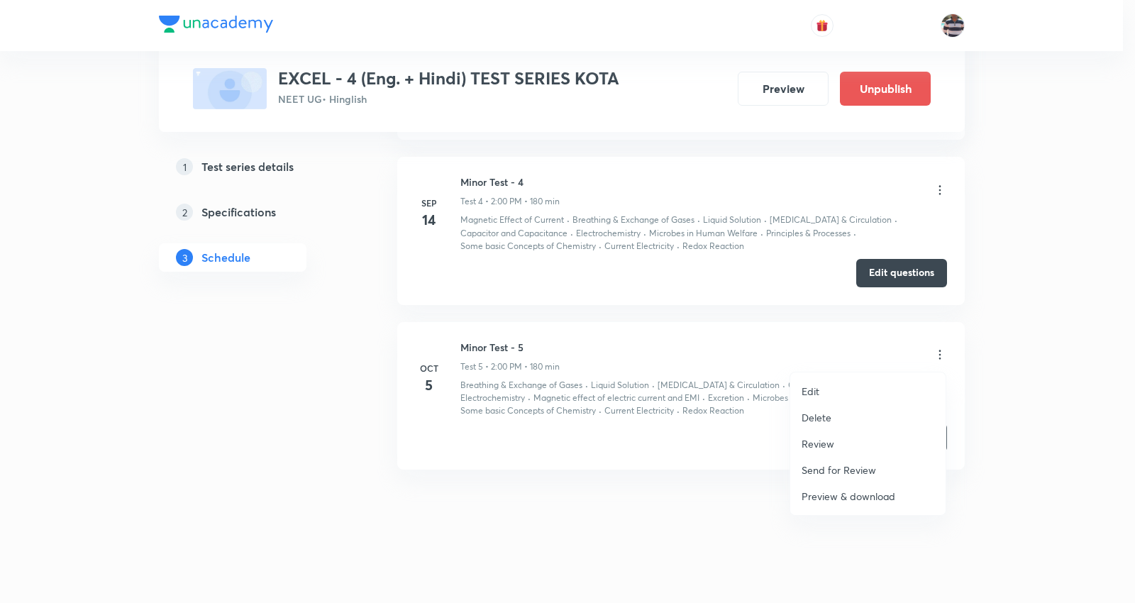
click at [846, 387] on li "Edit" at bounding box center [867, 391] width 155 height 26
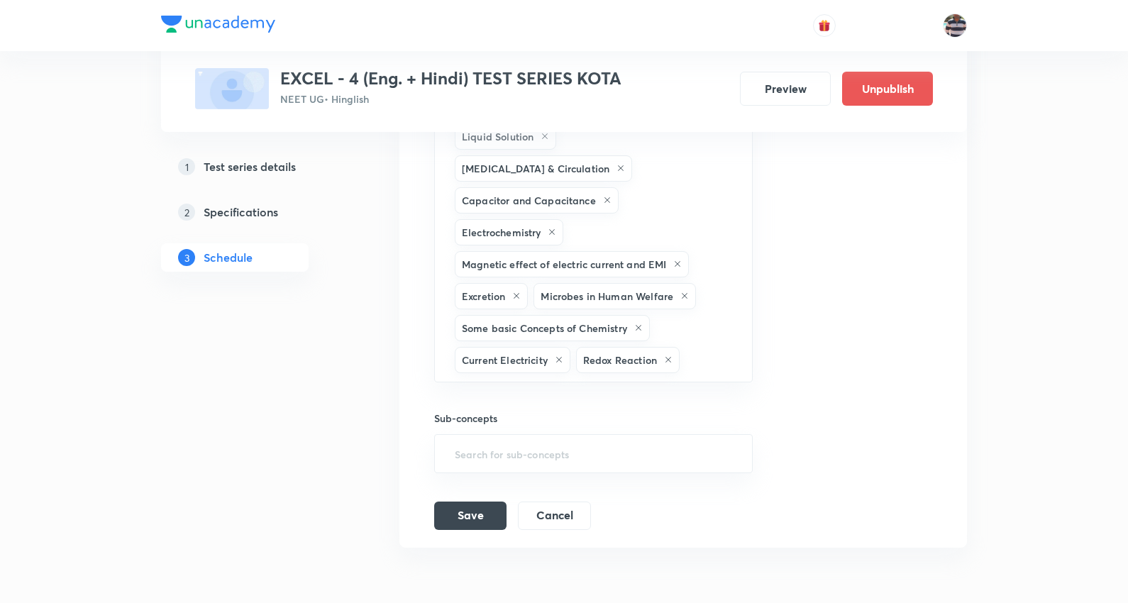
scroll to position [1556, 0]
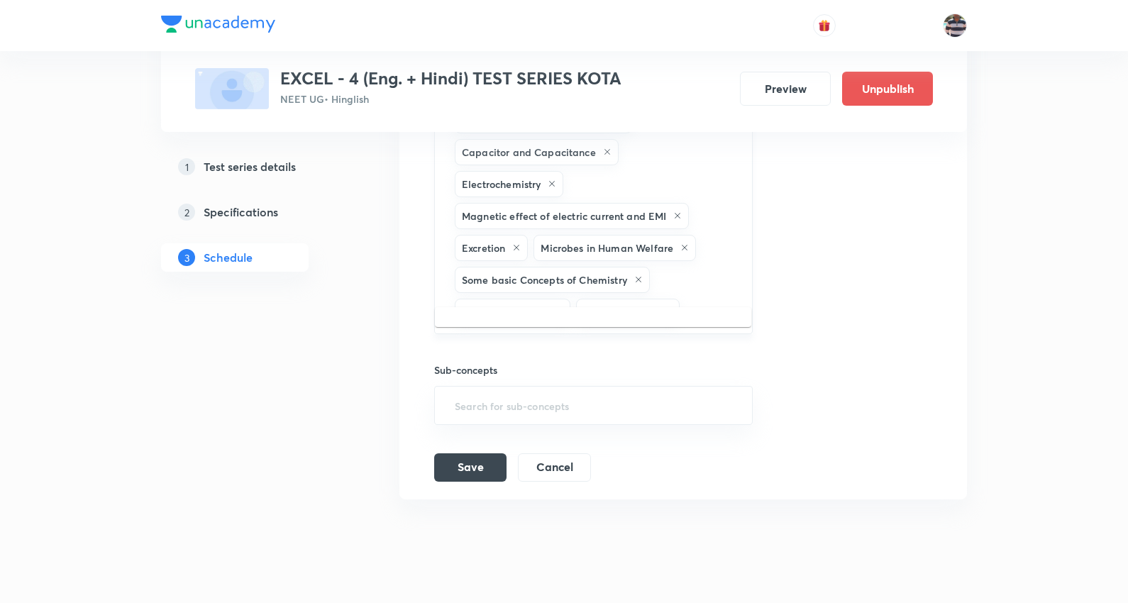
click at [708, 299] on input "text" at bounding box center [709, 312] width 53 height 26
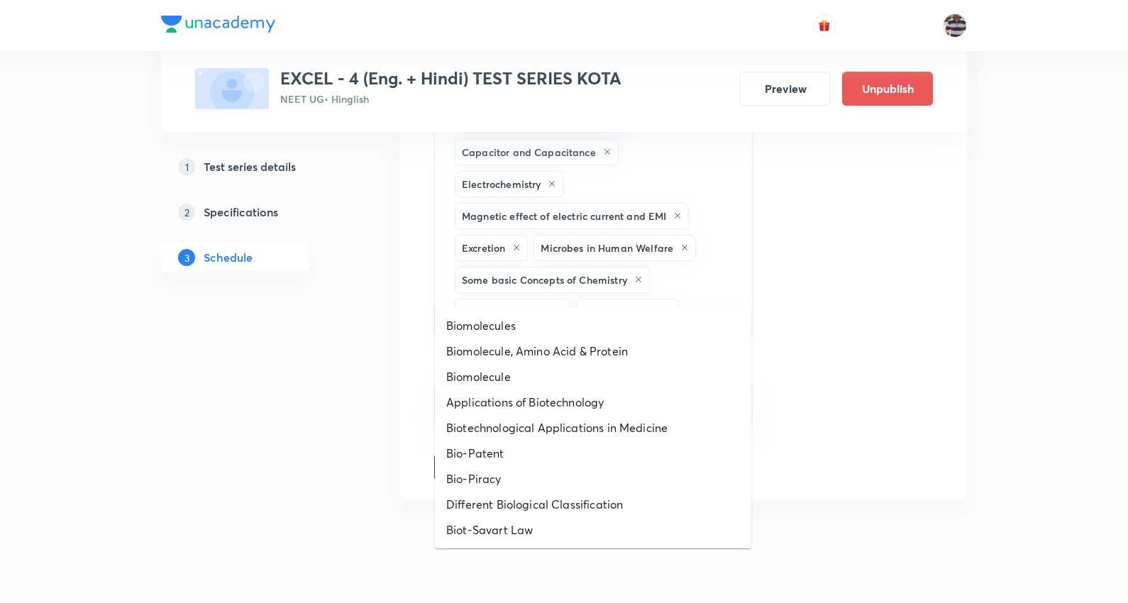
type input "biote"
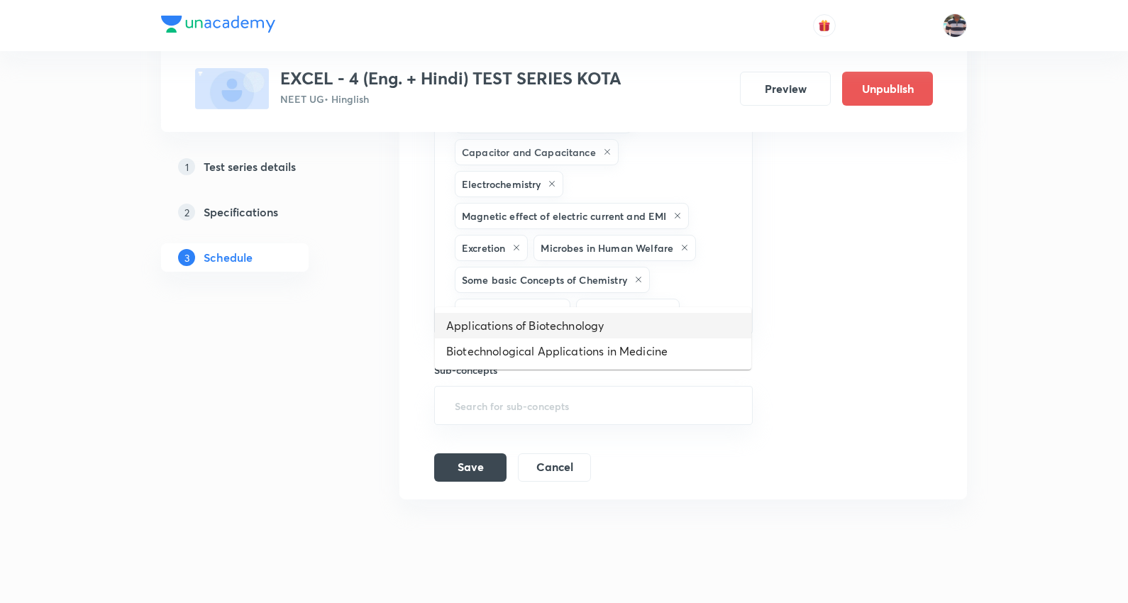
click at [542, 315] on li "Applications of Biotechnology" at bounding box center [593, 326] width 316 height 26
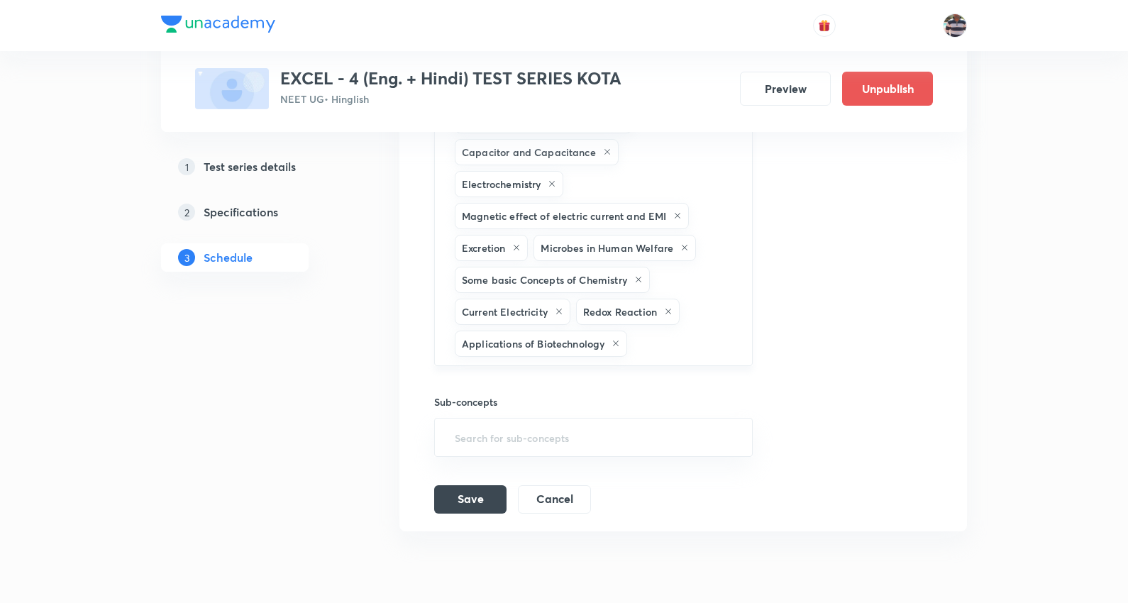
click at [710, 331] on input "text" at bounding box center [682, 344] width 104 height 26
type input "biote"
click at [524, 484] on button "Cancel" at bounding box center [554, 498] width 73 height 28
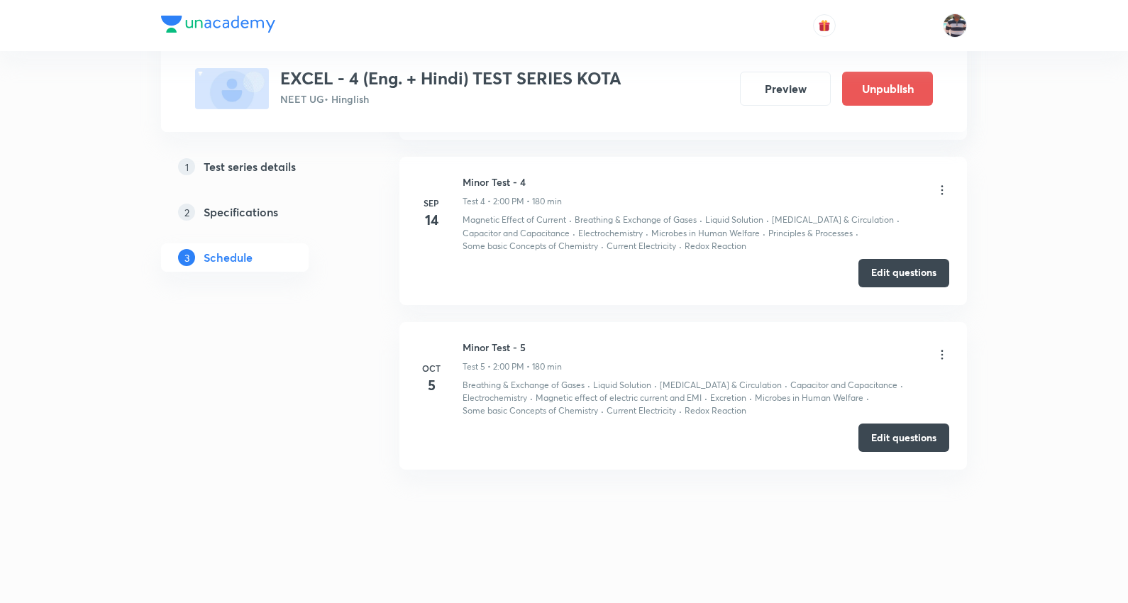
scroll to position [668, 0]
click at [944, 355] on icon at bounding box center [942, 355] width 14 height 14
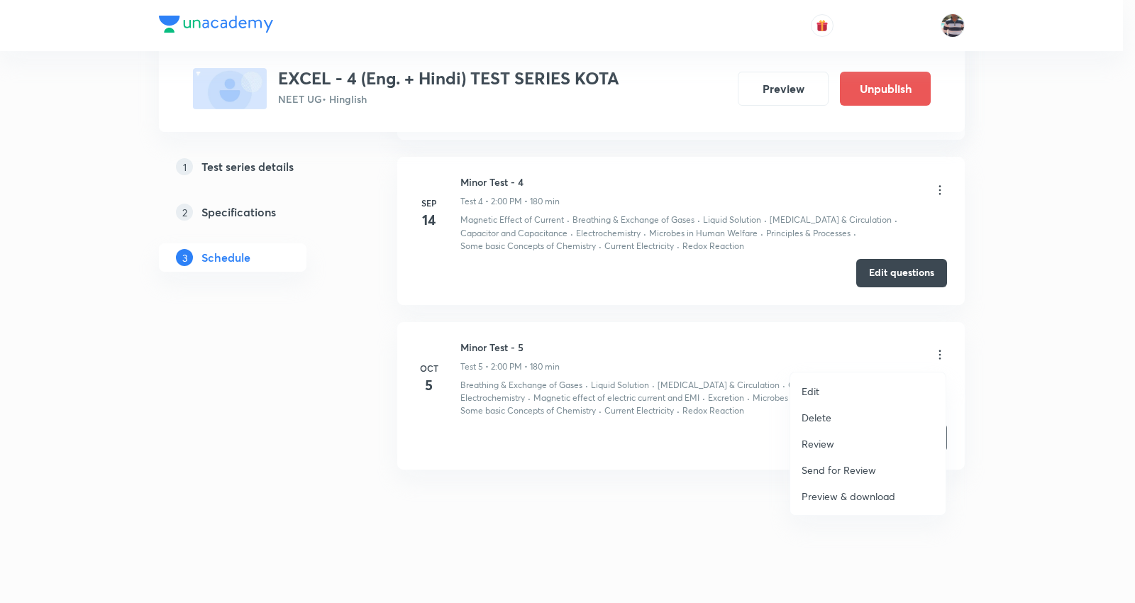
click at [813, 399] on li "Edit" at bounding box center [867, 391] width 155 height 26
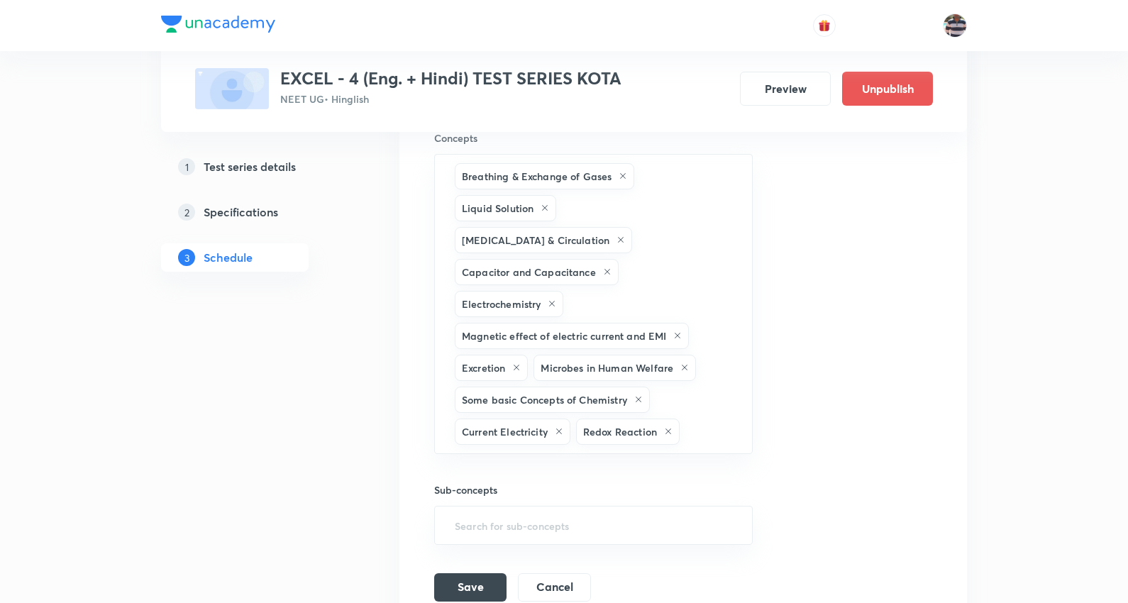
scroll to position [1535, 0]
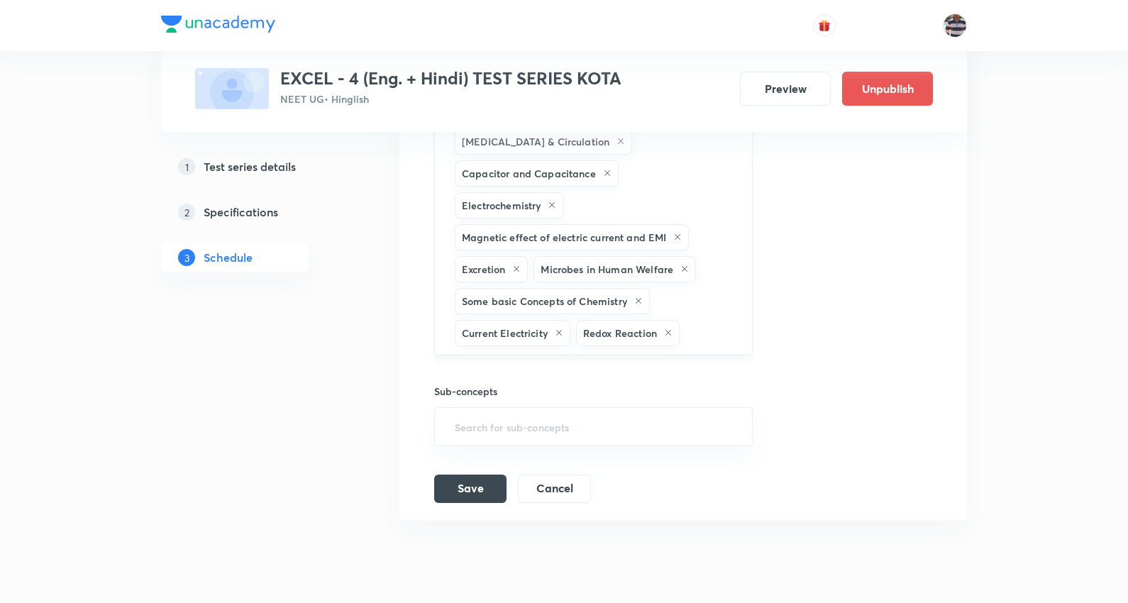
click at [675, 321] on div "Breathing & Exchange of Gases Liquid Solution [MEDICAL_DATA] & Circulation Capa…" at bounding box center [593, 205] width 319 height 300
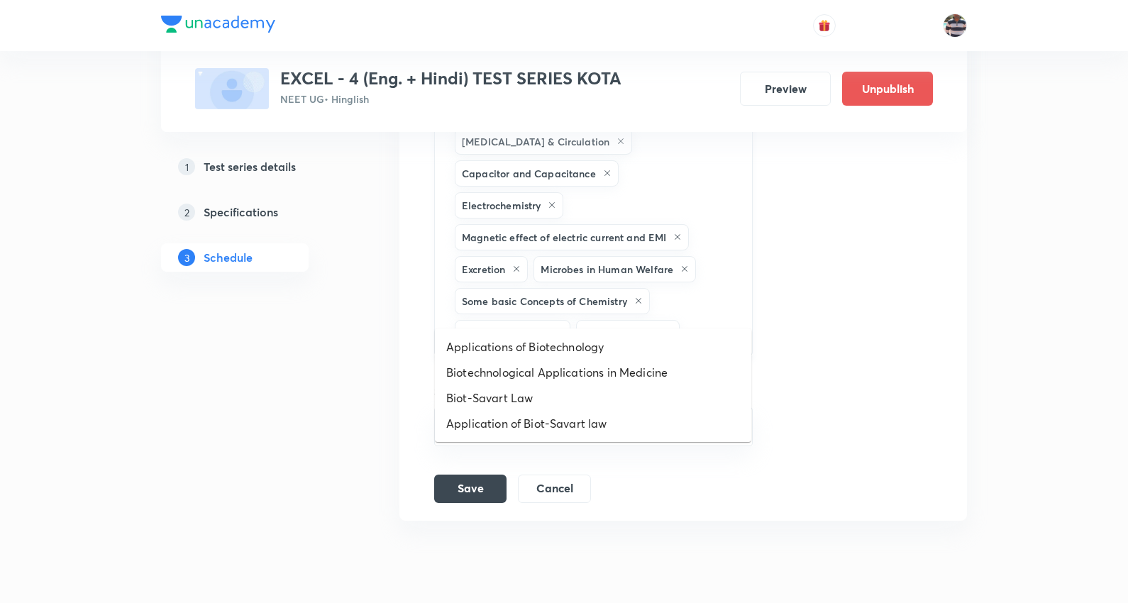
type input "biote"
click at [602, 344] on li "Applications of Biotechnology" at bounding box center [593, 347] width 316 height 26
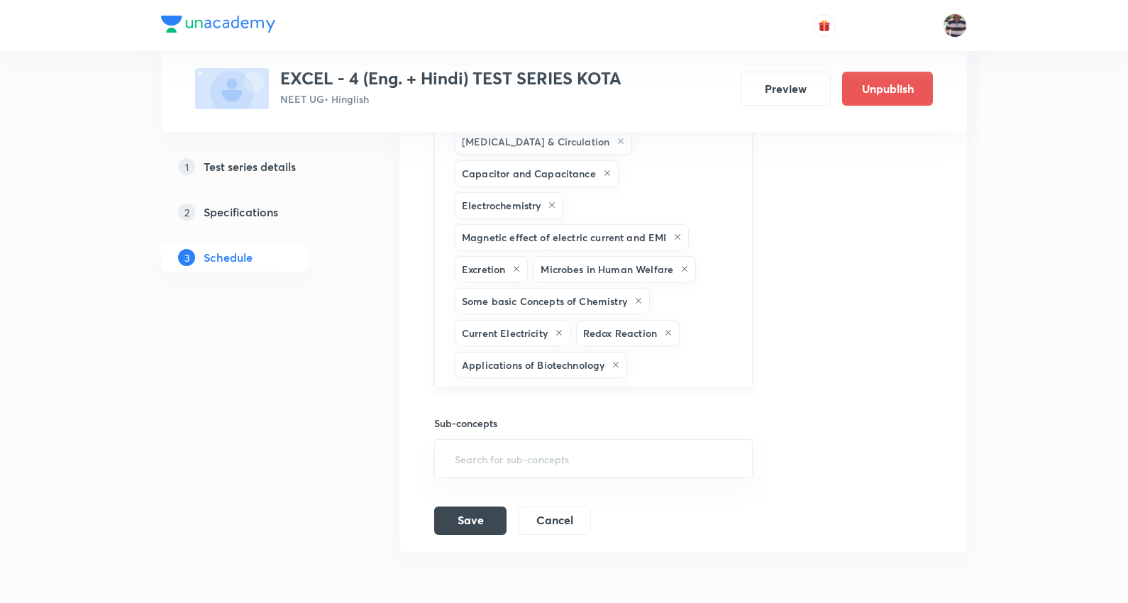
click at [657, 352] on input "text" at bounding box center [682, 365] width 104 height 26
click at [651, 352] on input "text" at bounding box center [682, 365] width 104 height 26
type input "biote"
click at [623, 375] on li "Biotechnological Applications in Medicine" at bounding box center [593, 379] width 316 height 26
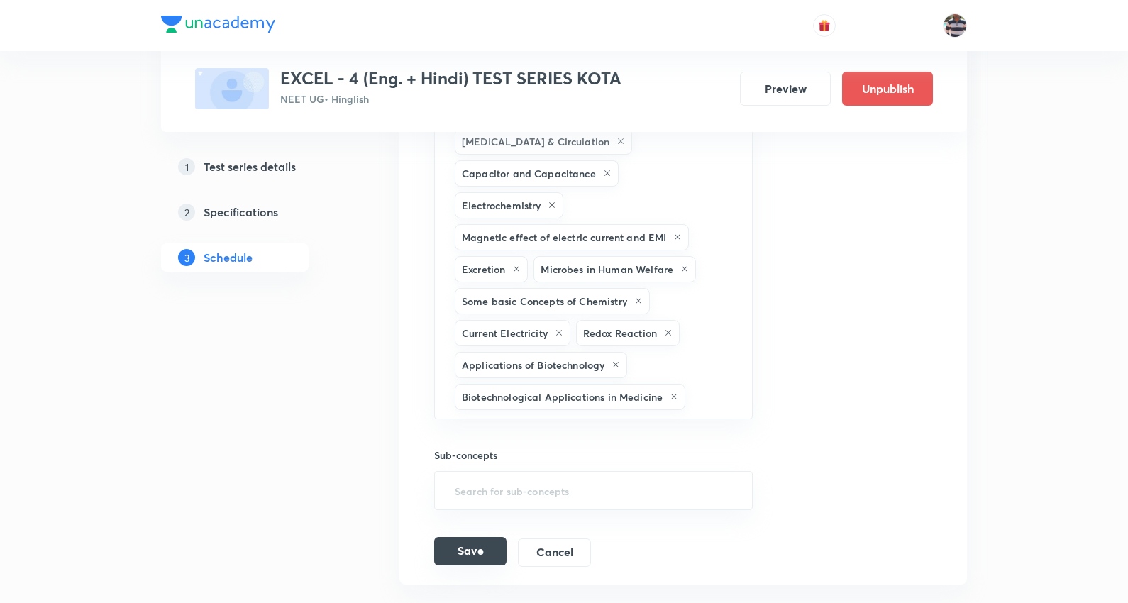
click at [475, 537] on button "Save" at bounding box center [470, 551] width 72 height 28
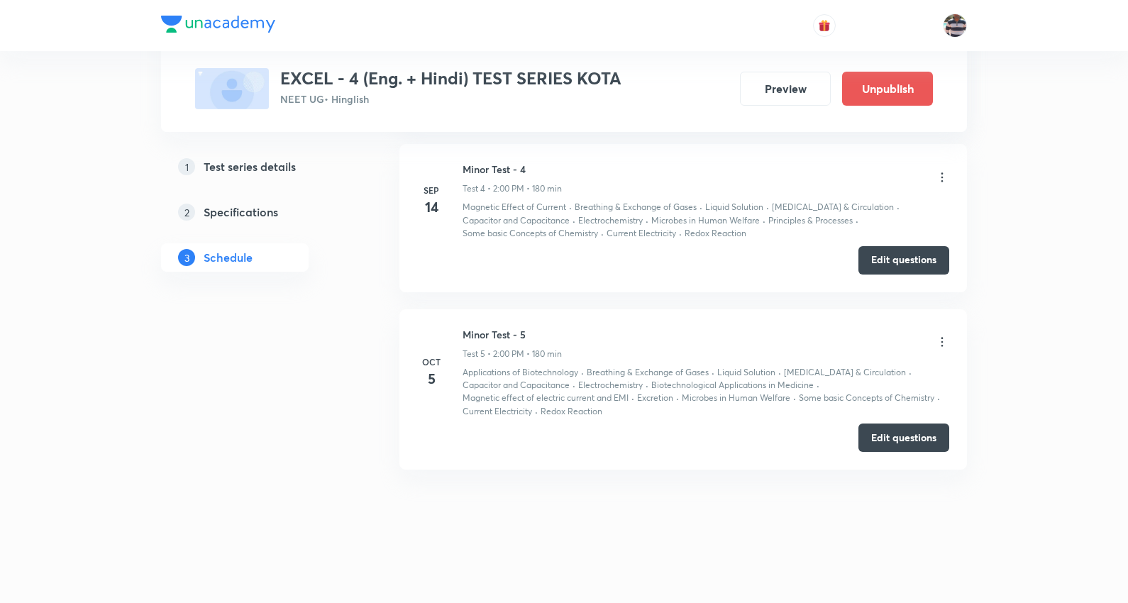
scroll to position [680, 0]
